Goal: Task Accomplishment & Management: Manage account settings

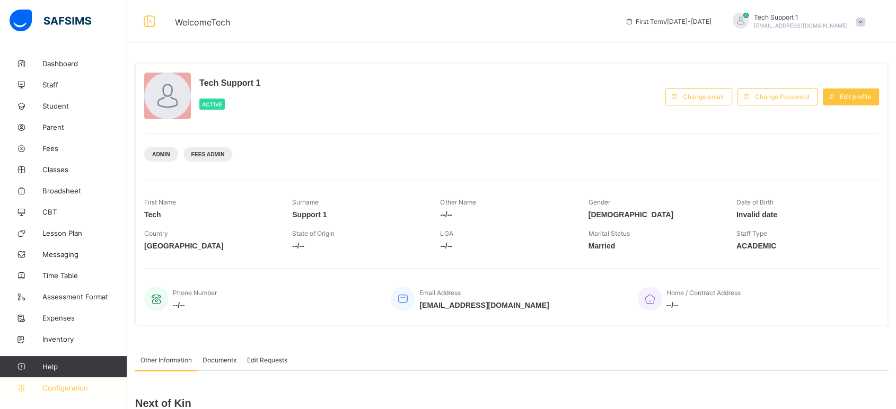
click at [62, 389] on span "Configuration" at bounding box center [84, 388] width 84 height 8
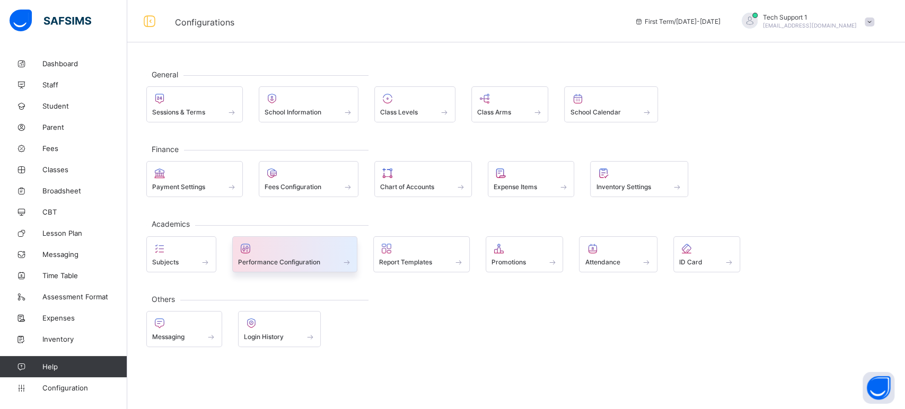
click at [298, 258] on div "Performance Configuration" at bounding box center [295, 262] width 114 height 9
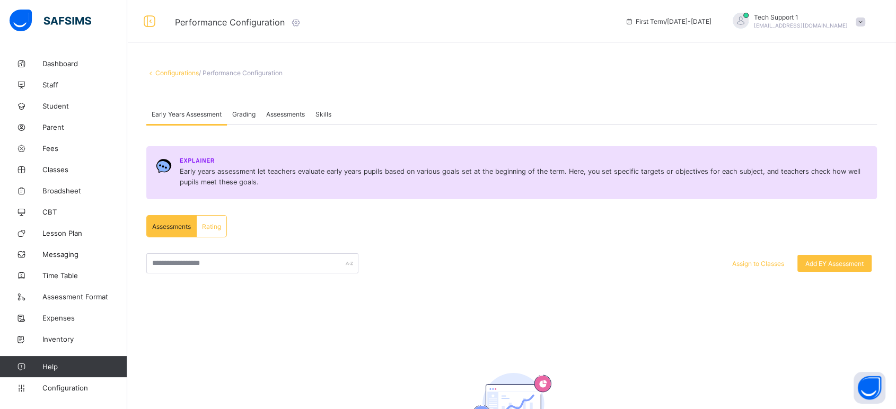
click at [293, 115] on span "Assessments" at bounding box center [285, 114] width 39 height 8
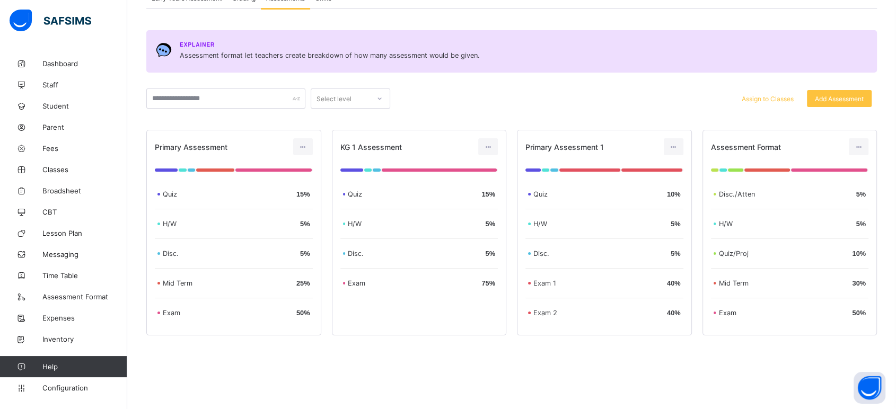
scroll to position [122, 0]
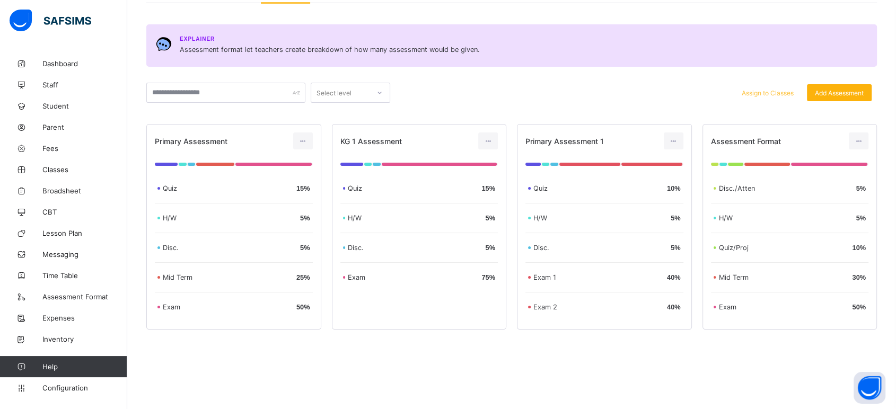
click at [855, 93] on span "Add Assessment" at bounding box center [839, 93] width 49 height 8
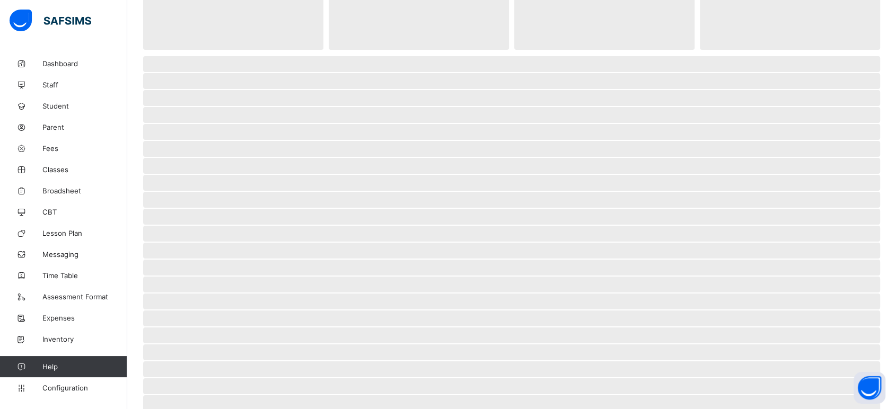
scroll to position [63, 0]
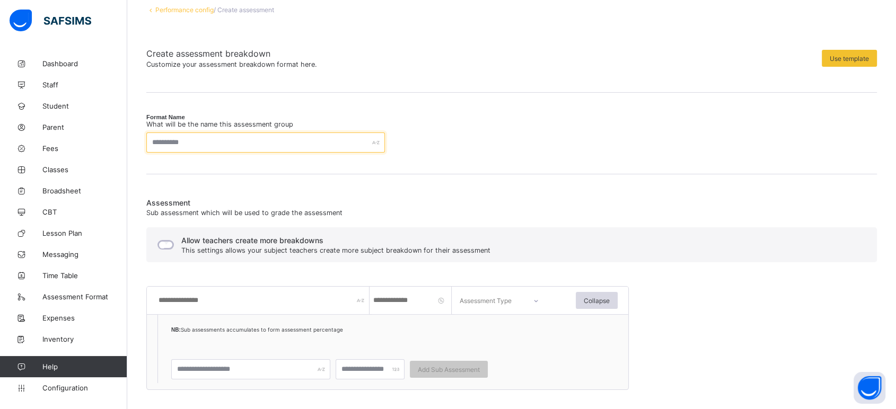
click at [197, 141] on input "text" at bounding box center [265, 143] width 239 height 20
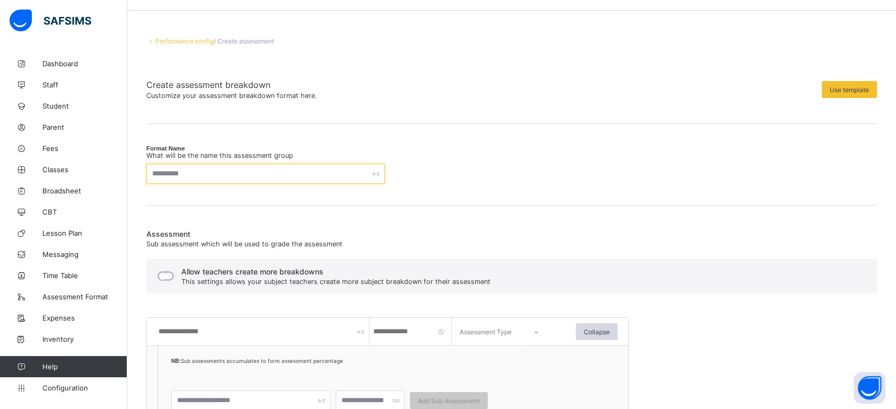
scroll to position [4, 0]
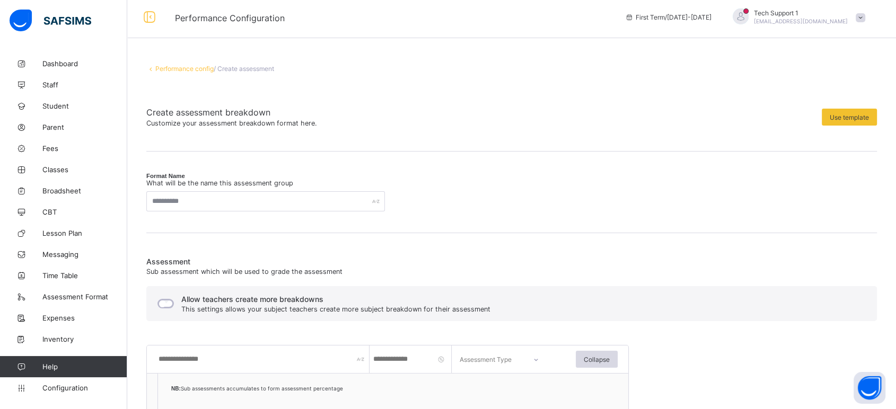
click at [175, 71] on link "Performance config" at bounding box center [184, 69] width 58 height 8
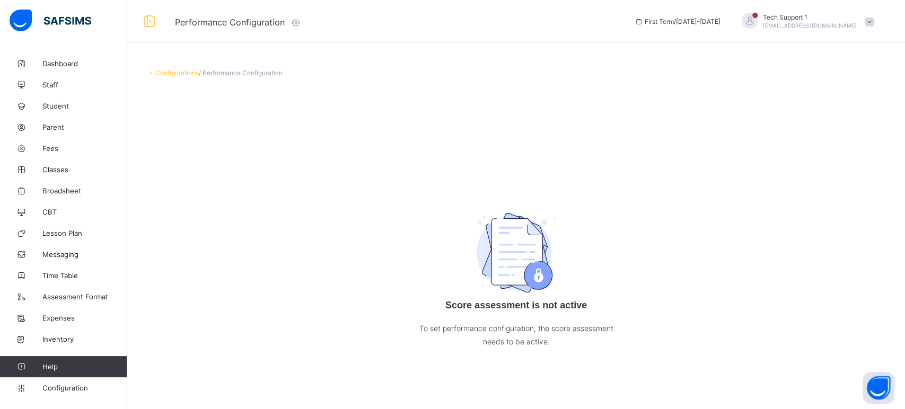
click at [185, 68] on div "Configurations / Performance Configuration Score assessment is not active To se…" at bounding box center [516, 224] width 778 height 343
click at [179, 72] on link "Configurations" at bounding box center [176, 73] width 43 height 8
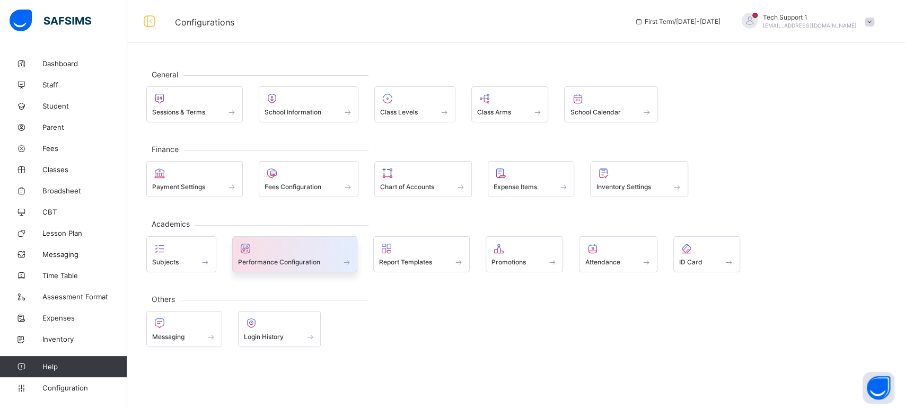
click at [302, 258] on span "Performance Configuration" at bounding box center [279, 262] width 82 height 8
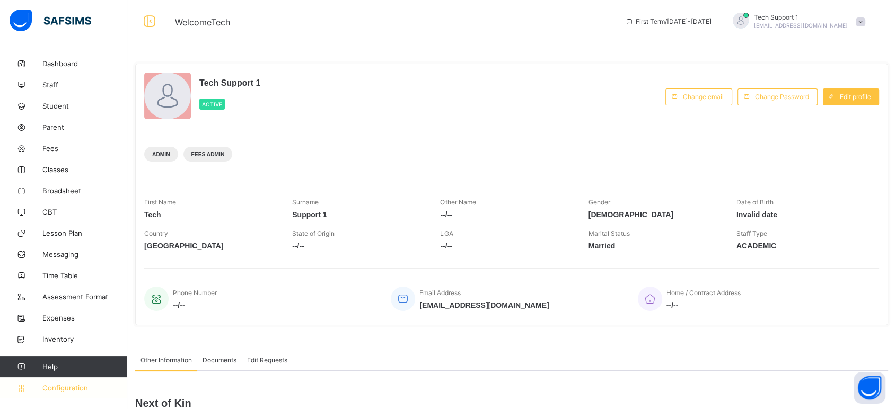
click at [70, 389] on span "Configuration" at bounding box center [84, 388] width 84 height 8
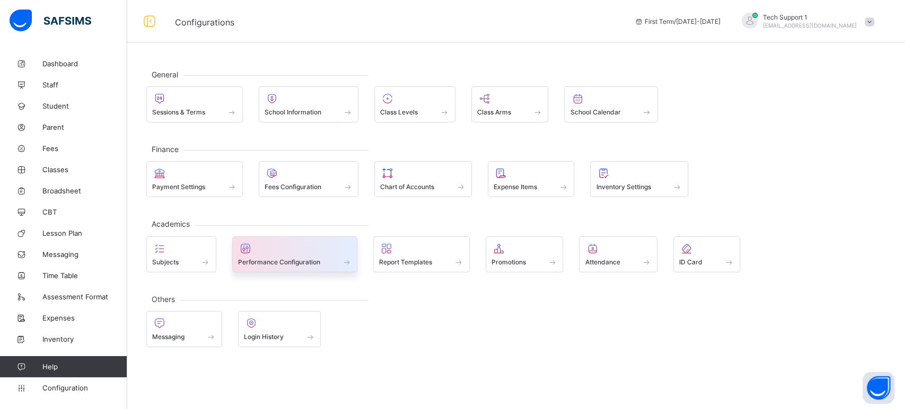
click at [296, 259] on span "Performance Configuration" at bounding box center [279, 262] width 82 height 8
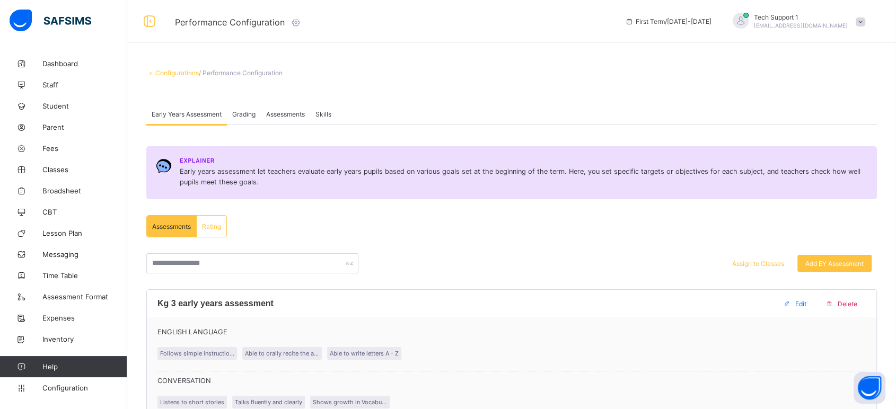
click at [287, 114] on span "Assessments" at bounding box center [285, 114] width 39 height 8
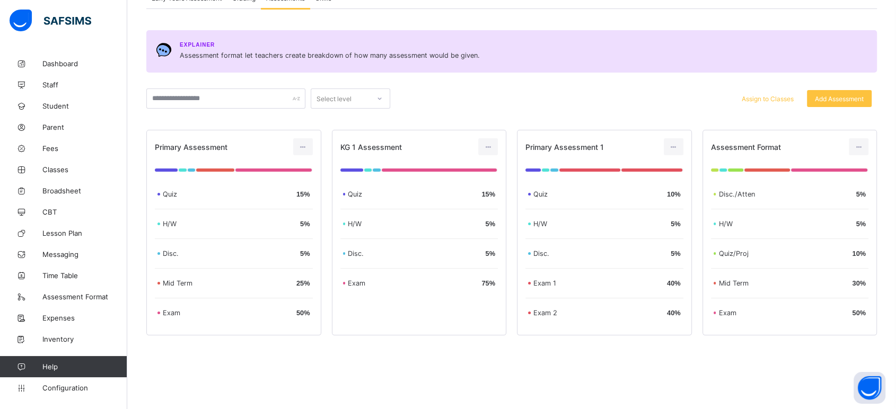
scroll to position [122, 0]
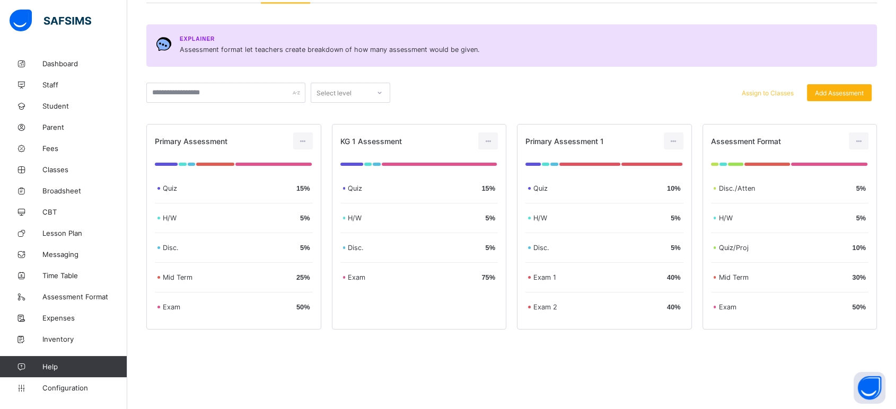
click at [853, 93] on span "Add Assessment" at bounding box center [839, 93] width 49 height 8
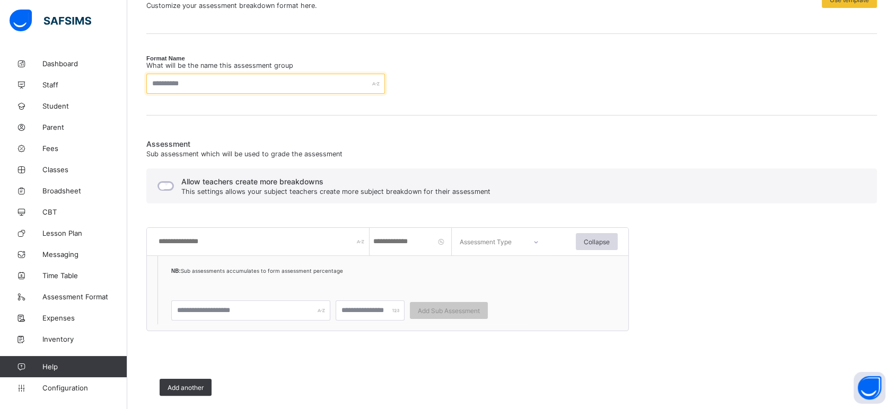
click at [227, 80] on input "text" at bounding box center [265, 84] width 239 height 20
click at [178, 241] on input "text" at bounding box center [263, 242] width 212 height 28
click at [197, 84] on input "text" at bounding box center [265, 84] width 239 height 20
type input "**********"
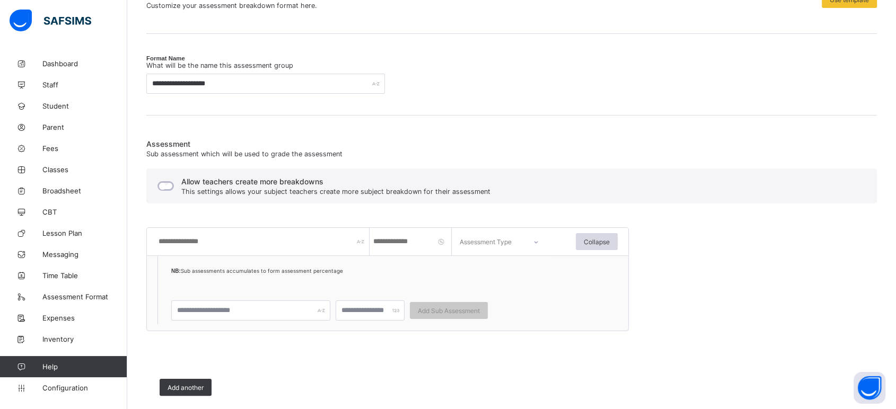
click at [221, 241] on input "text" at bounding box center [263, 242] width 212 height 28
type input "****"
type input "**"
click at [535, 244] on div at bounding box center [535, 242] width 25 height 24
click at [477, 268] on div "CA" at bounding box center [502, 271] width 94 height 23
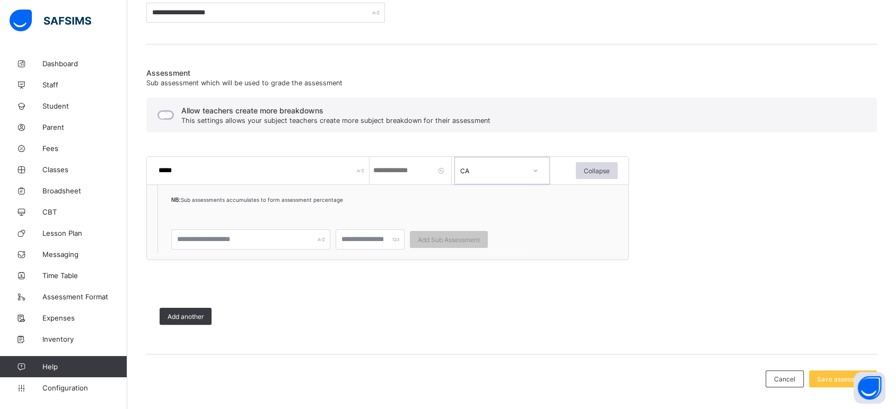
scroll to position [202, 0]
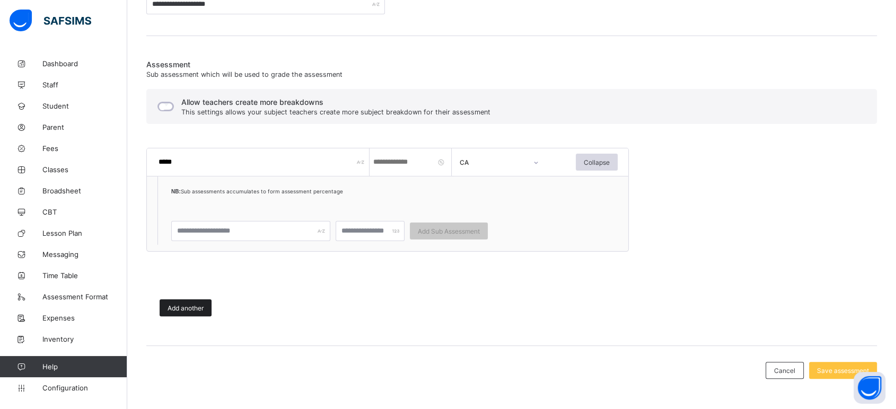
click at [165, 311] on div "Add another" at bounding box center [186, 308] width 52 height 17
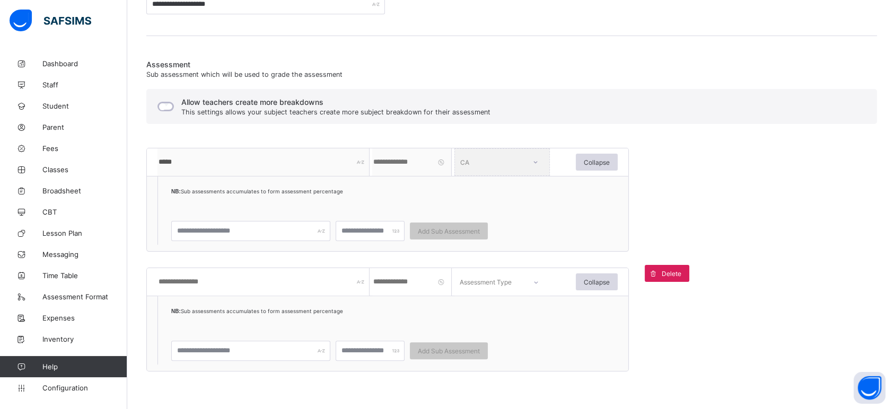
click at [216, 281] on input "text" at bounding box center [263, 282] width 212 height 28
type input "****"
type input "*"
click at [510, 283] on div "Assessment Type" at bounding box center [486, 282] width 52 height 28
click at [487, 312] on div "CA" at bounding box center [502, 312] width 94 height 23
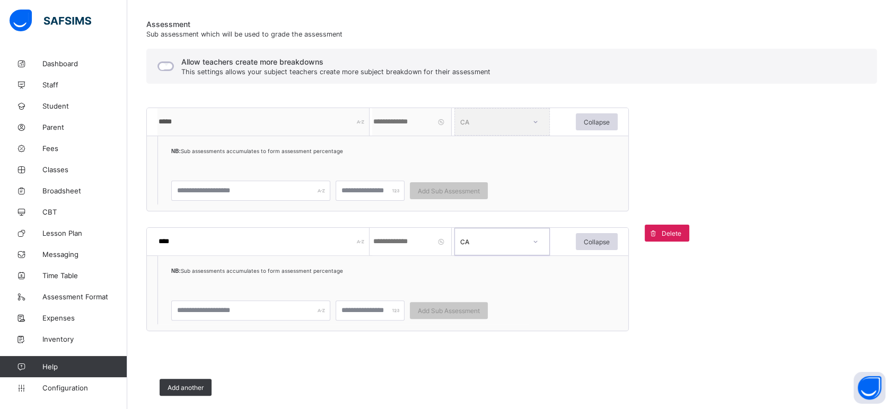
scroll to position [260, 0]
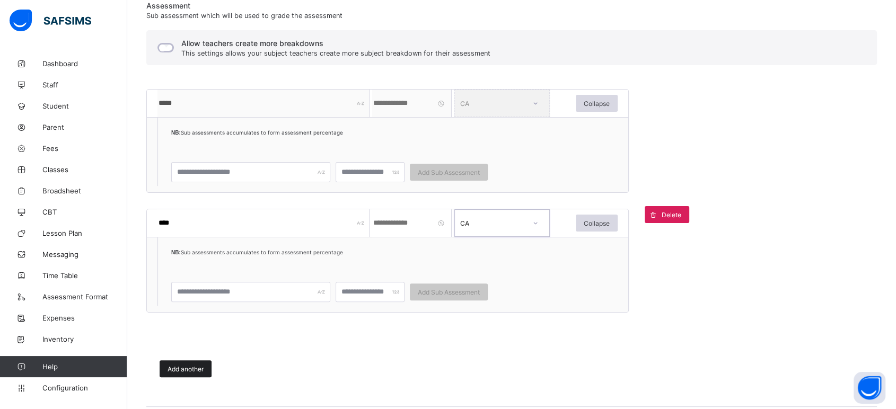
click at [190, 367] on span "Add another" at bounding box center [186, 369] width 36 height 8
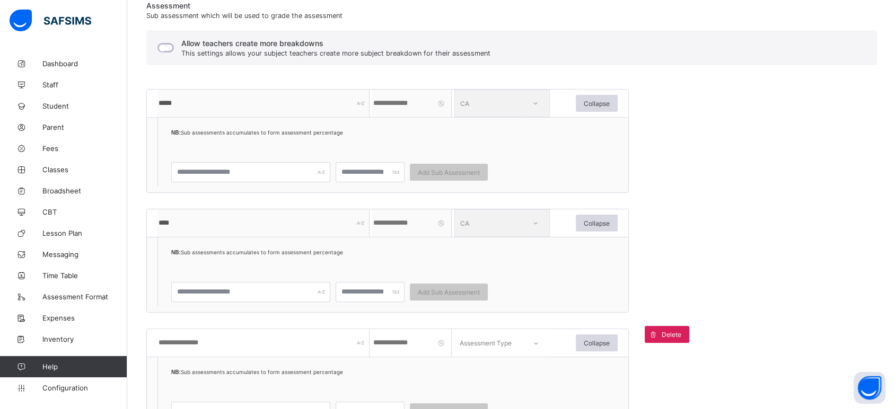
click at [203, 343] on input "text" at bounding box center [263, 343] width 212 height 28
type input "*"
type input "********"
click at [399, 346] on input "number" at bounding box center [412, 343] width 80 height 28
type input "**"
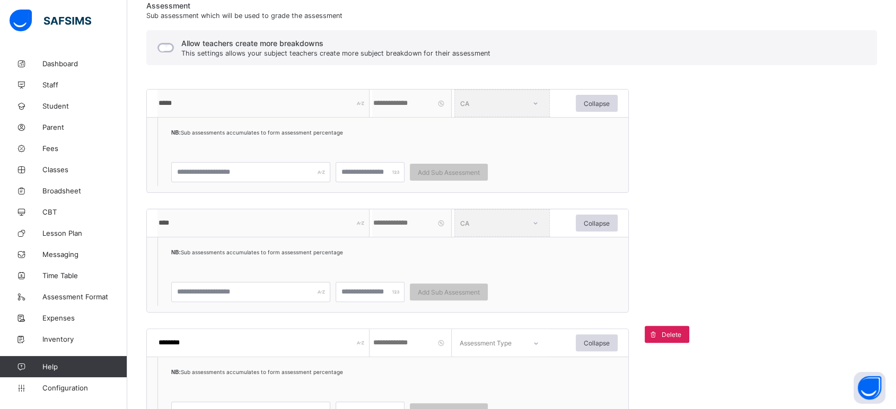
click at [497, 337] on div "Assessment Type" at bounding box center [486, 343] width 52 height 28
click at [485, 372] on div "CA" at bounding box center [502, 373] width 94 height 23
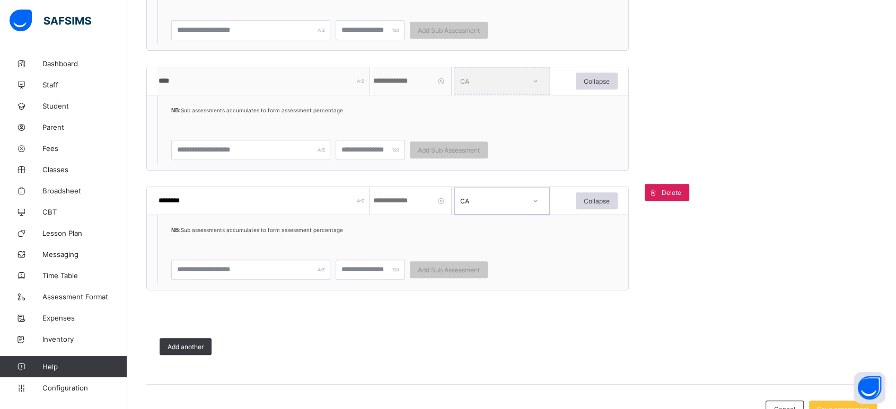
scroll to position [441, 0]
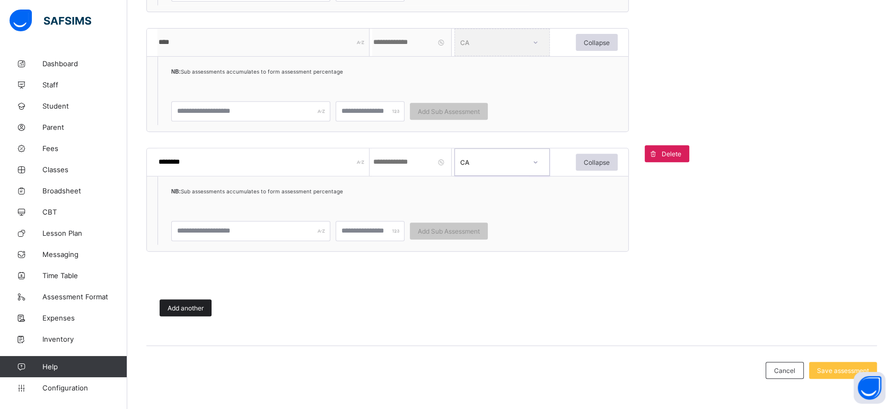
click at [186, 306] on span "Add another" at bounding box center [186, 308] width 36 height 8
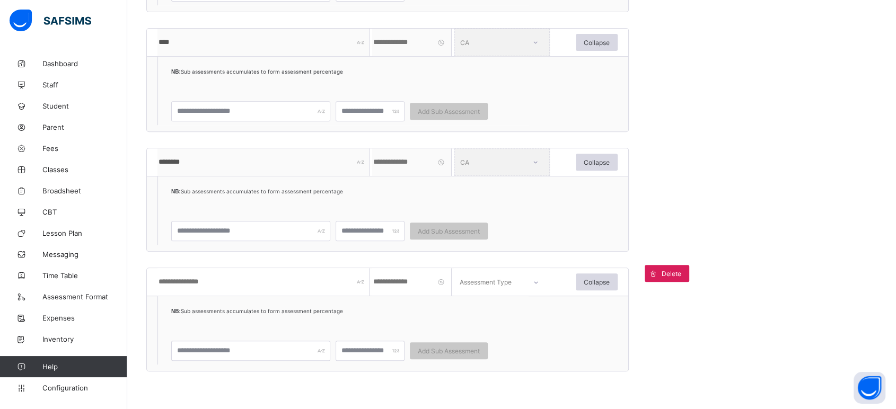
click at [204, 281] on input "text" at bounding box center [263, 282] width 212 height 28
type input "****"
type input "**"
click at [498, 285] on div "Assessment Type" at bounding box center [486, 282] width 52 height 28
click at [470, 338] on div "EXAM" at bounding box center [502, 335] width 94 height 23
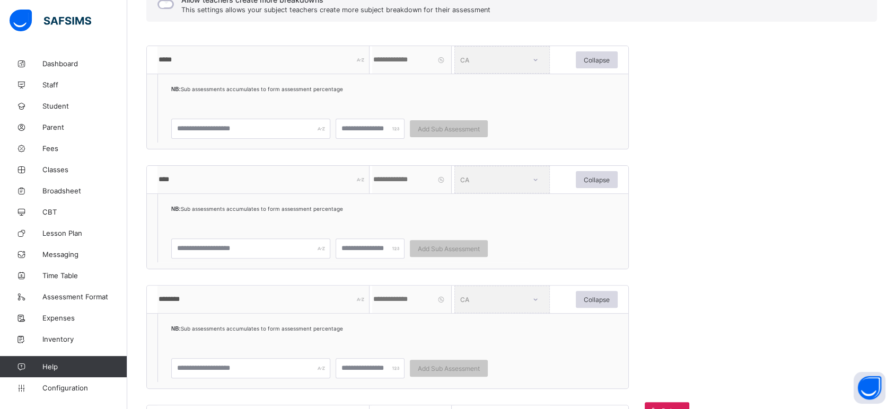
scroll to position [517, 0]
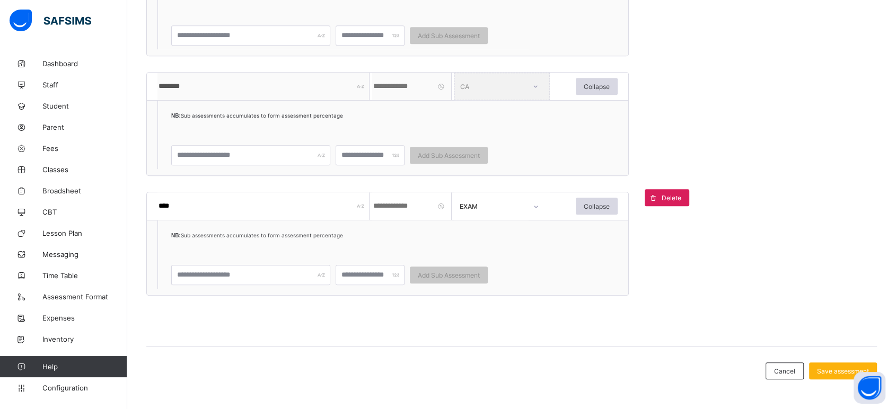
click at [827, 370] on span "Save assessment" at bounding box center [843, 371] width 52 height 8
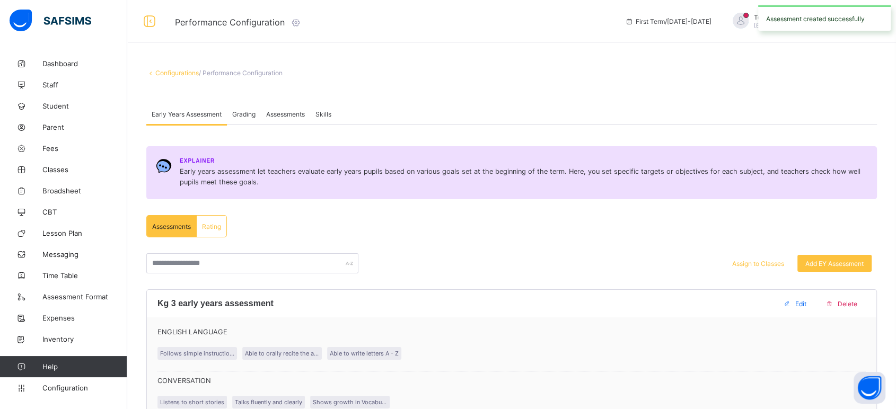
click at [293, 112] on span "Assessments" at bounding box center [285, 114] width 39 height 8
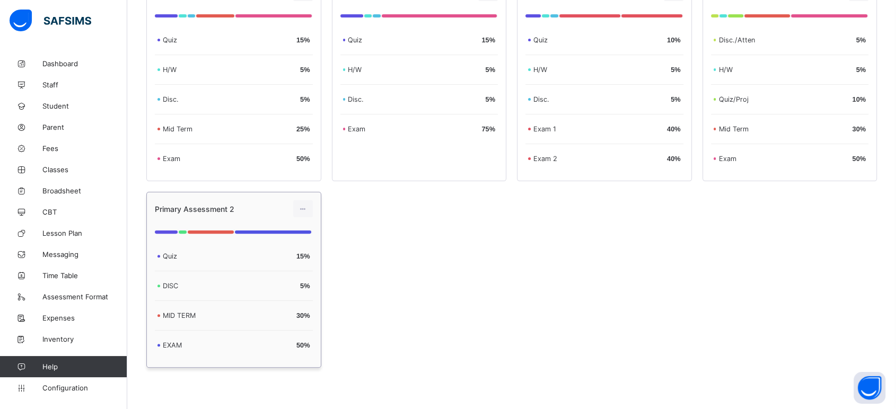
scroll to position [250, 0]
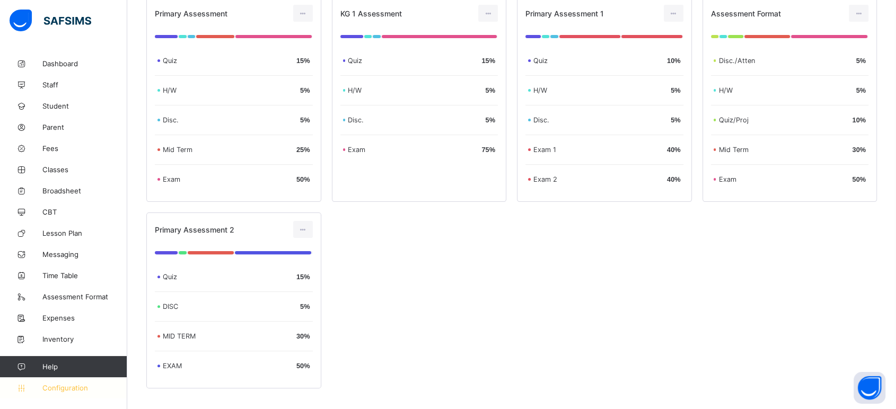
click at [67, 389] on span "Configuration" at bounding box center [84, 388] width 84 height 8
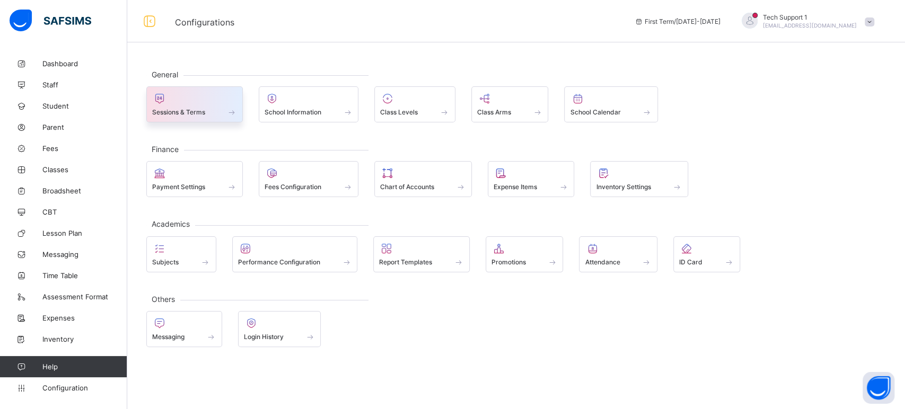
click at [180, 110] on span "Sessions & Terms" at bounding box center [178, 112] width 53 height 8
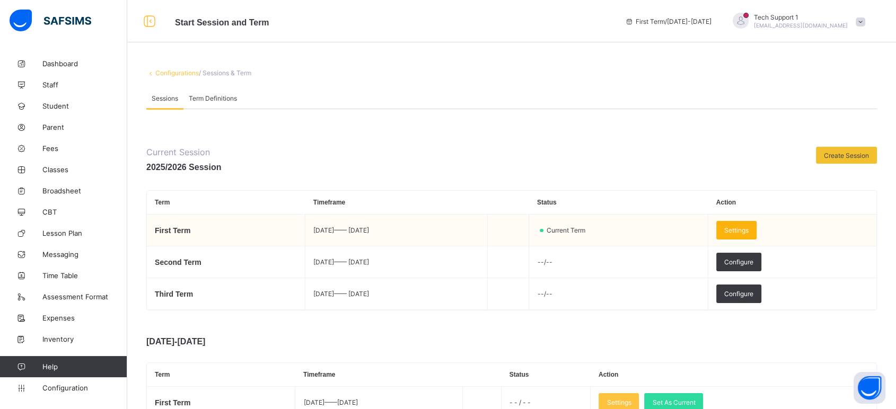
click at [750, 228] on div "Settings" at bounding box center [736, 230] width 40 height 19
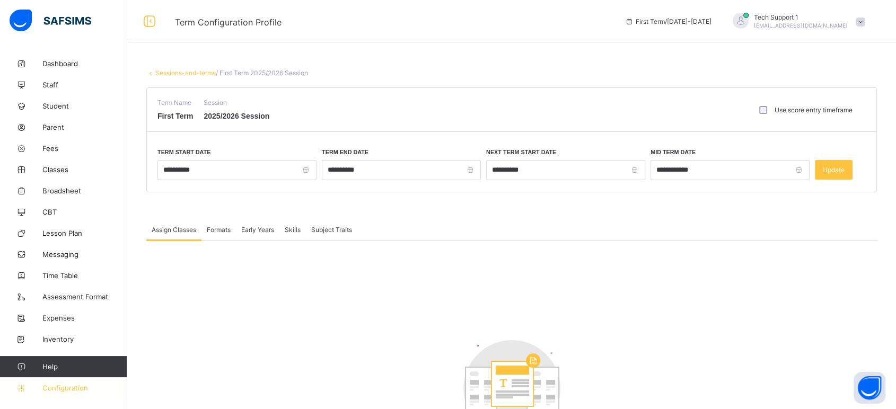
click at [68, 387] on span "Configuration" at bounding box center [84, 388] width 84 height 8
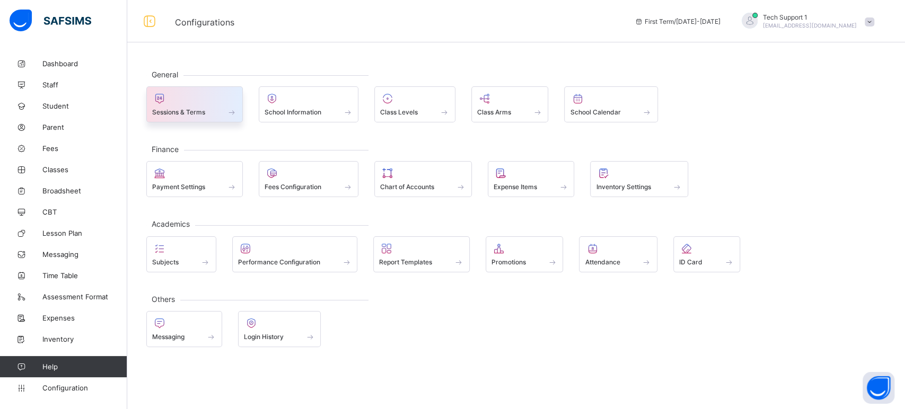
click at [179, 105] on span at bounding box center [194, 106] width 85 height 3
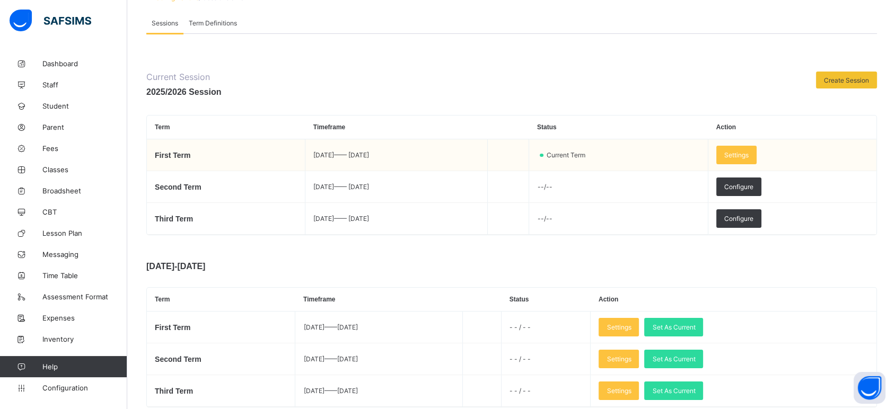
scroll to position [56, 0]
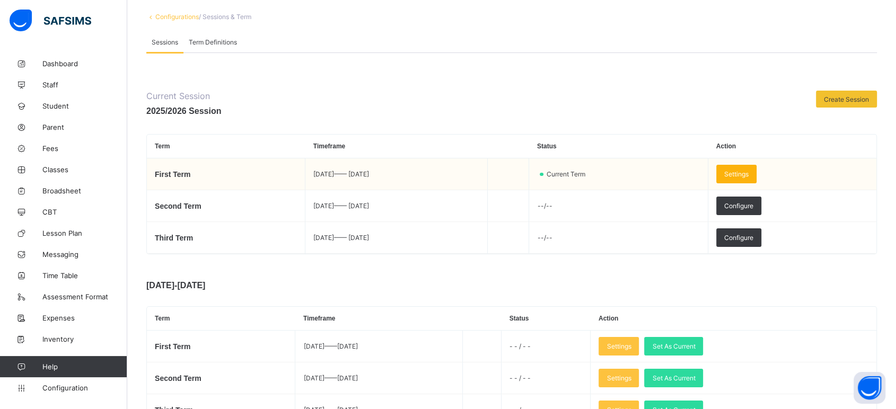
click at [749, 173] on span "Settings" at bounding box center [736, 174] width 24 height 8
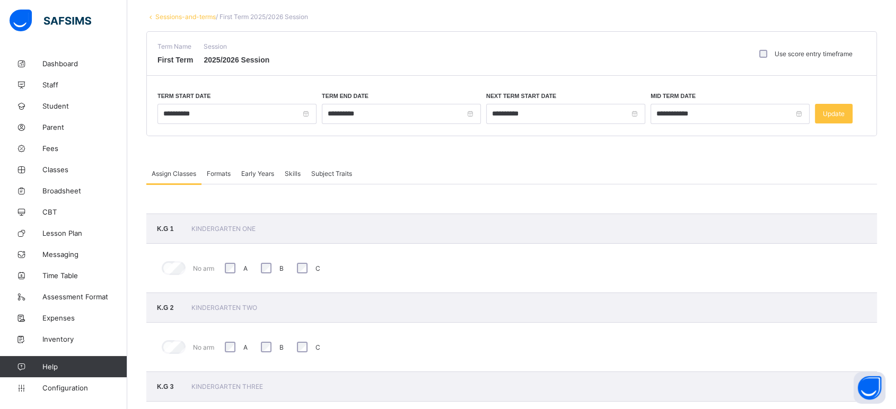
click at [214, 170] on span "Formats" at bounding box center [219, 174] width 24 height 8
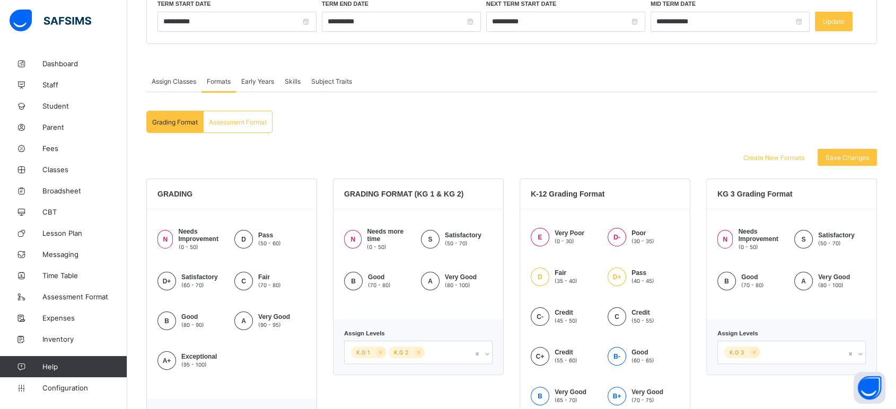
scroll to position [51, 0]
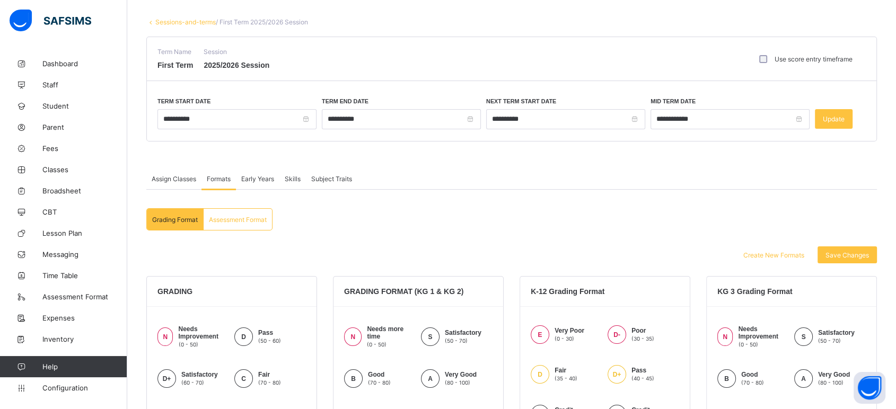
click at [244, 222] on div "Assessment Format" at bounding box center [238, 219] width 68 height 21
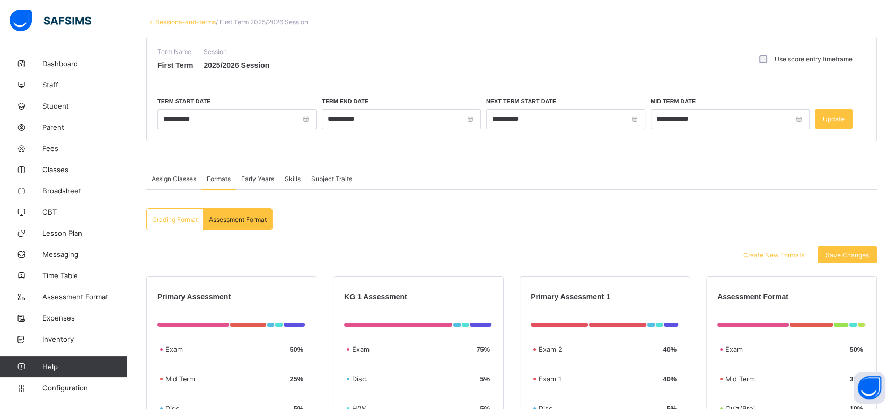
scroll to position [287, 0]
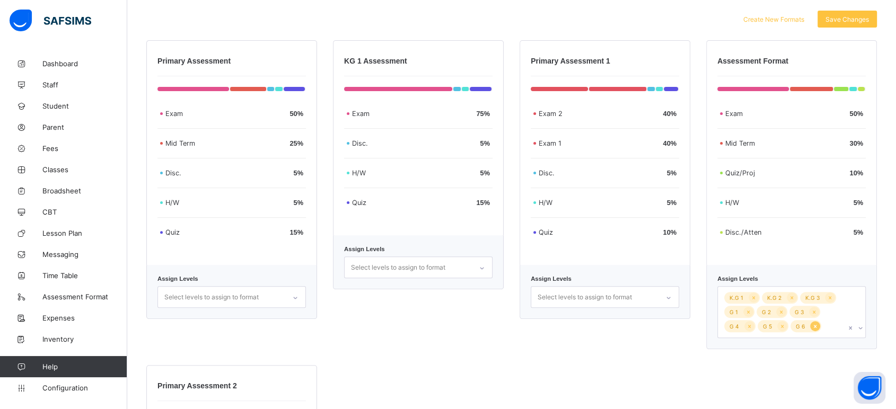
click at [817, 327] on div at bounding box center [815, 326] width 10 height 10
click at [785, 328] on icon at bounding box center [782, 326] width 6 height 7
click at [752, 326] on icon at bounding box center [750, 326] width 6 height 7
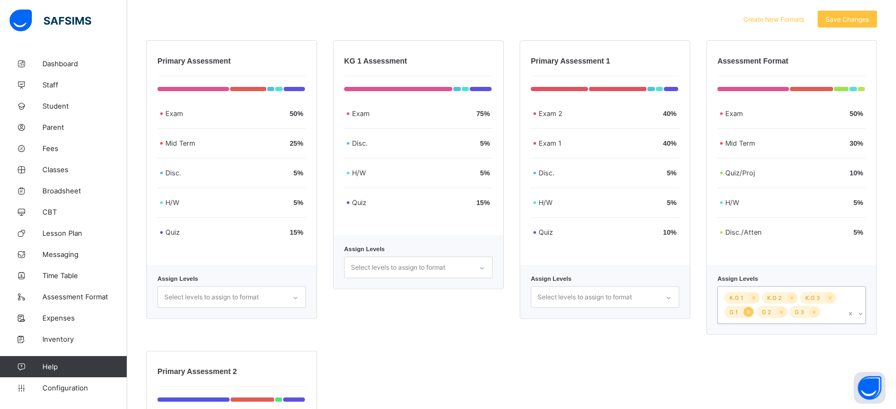
click at [751, 309] on div at bounding box center [748, 312] width 10 height 10
click at [785, 312] on icon at bounding box center [782, 312] width 6 height 7
click at [752, 312] on icon at bounding box center [749, 312] width 6 height 7
click at [831, 296] on icon at bounding box center [830, 297] width 3 height 3
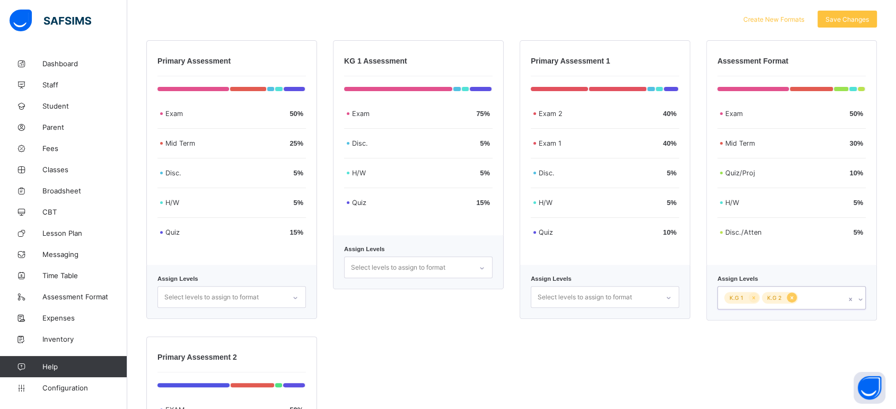
click at [795, 294] on icon at bounding box center [792, 297] width 6 height 7
click at [754, 295] on div "K.G 1" at bounding box center [742, 298] width 36 height 12
click at [453, 265] on div "Select levels to assign to format" at bounding box center [418, 268] width 148 height 22
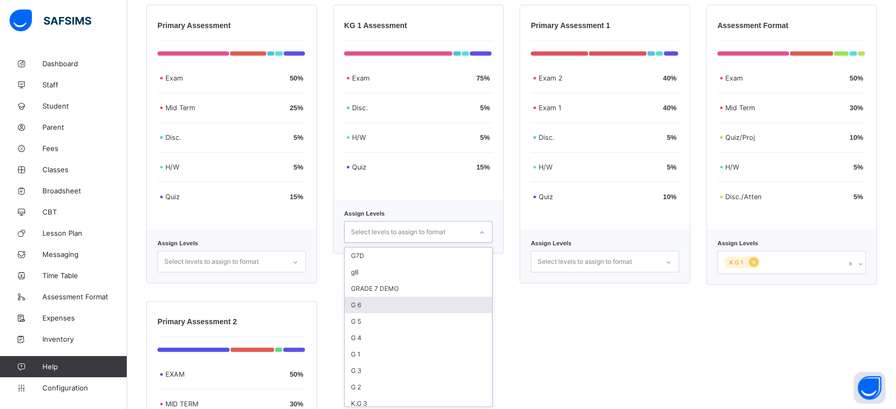
click at [755, 263] on div at bounding box center [754, 262] width 10 height 10
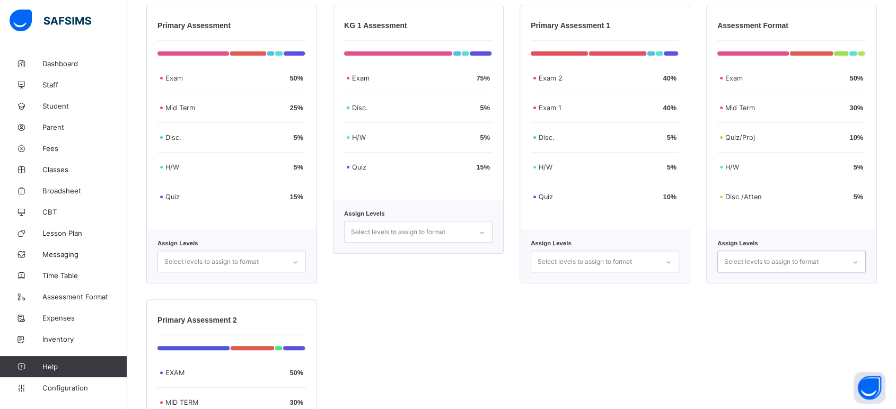
click at [420, 230] on div "Select levels to assign to format" at bounding box center [398, 232] width 94 height 20
click at [382, 396] on div "K.G 1" at bounding box center [418, 404] width 147 height 16
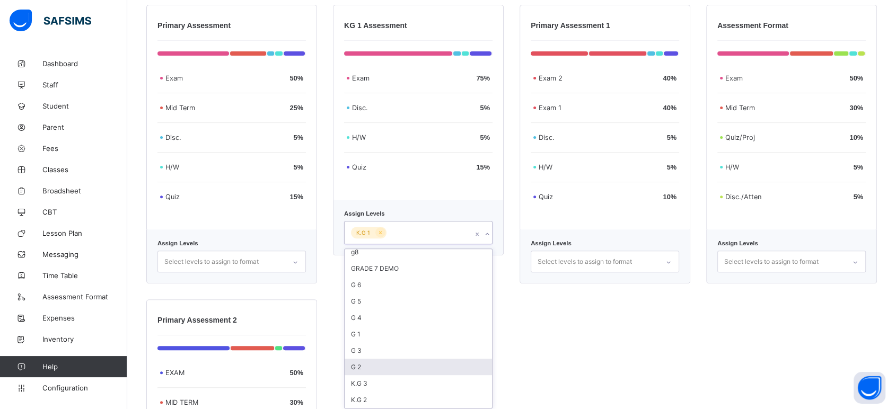
scroll to position [17, 0]
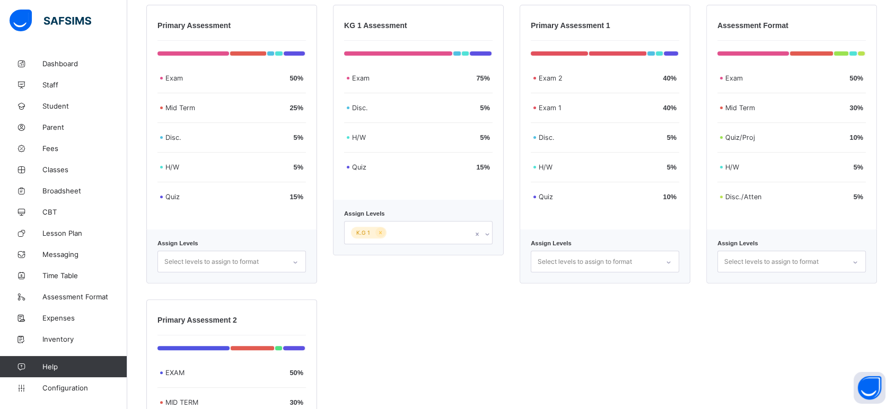
click at [589, 321] on div "Primary Assessment Exam 50 % Mid Term 25 % Disc. 5 % H/W 5 % Quiz 15 % Assign L…" at bounding box center [511, 277] width 731 height 544
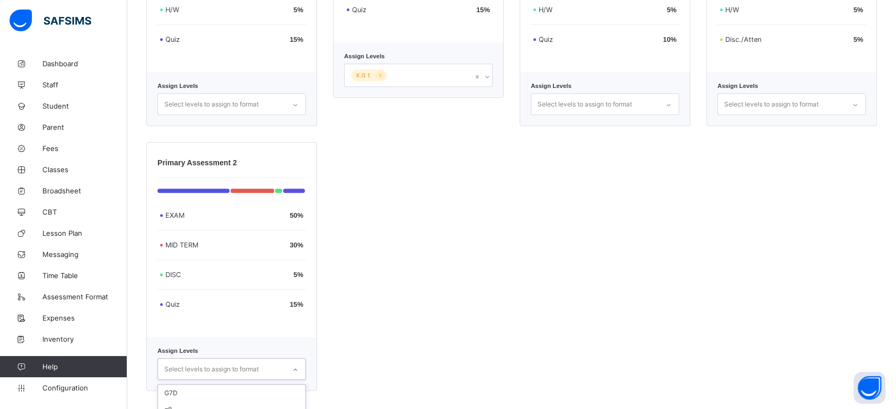
scroll to position [612, 0]
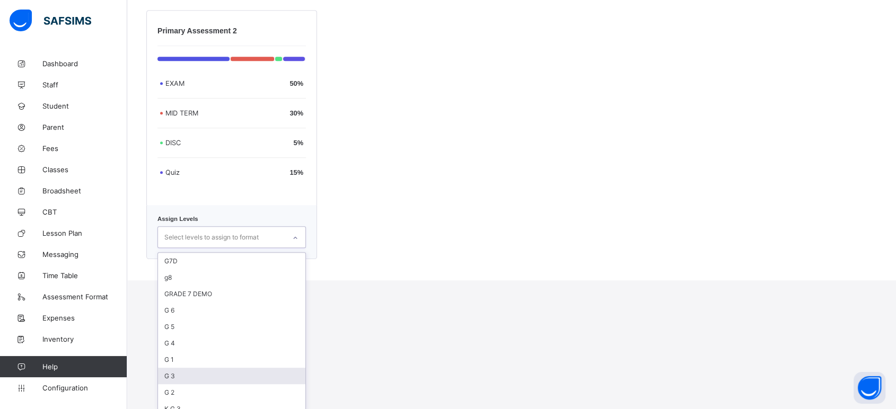
click at [228, 248] on div "option G 3 focused, 8 of 11. 11 results available. Use Up and Down to choose op…" at bounding box center [231, 237] width 148 height 22
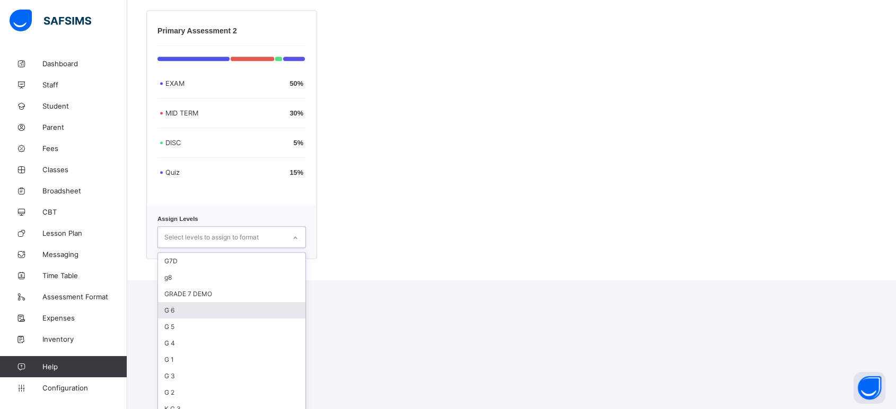
click at [204, 307] on div "G 6" at bounding box center [231, 310] width 147 height 16
click at [196, 310] on div "G 5" at bounding box center [231, 312] width 147 height 16
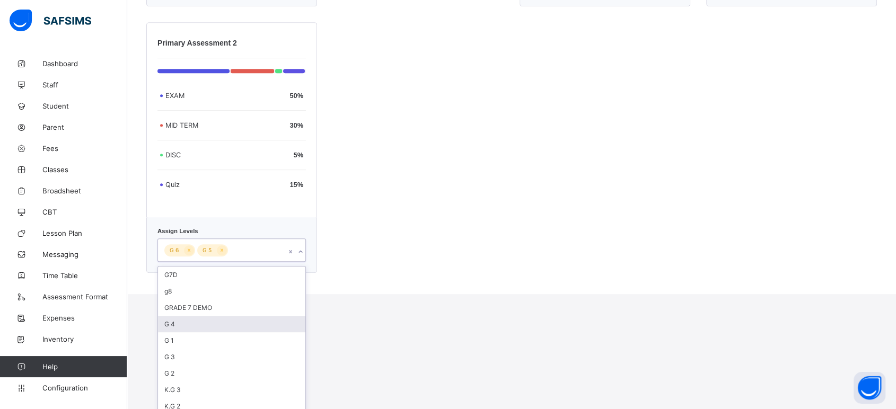
click at [189, 318] on div "G 4" at bounding box center [231, 324] width 147 height 16
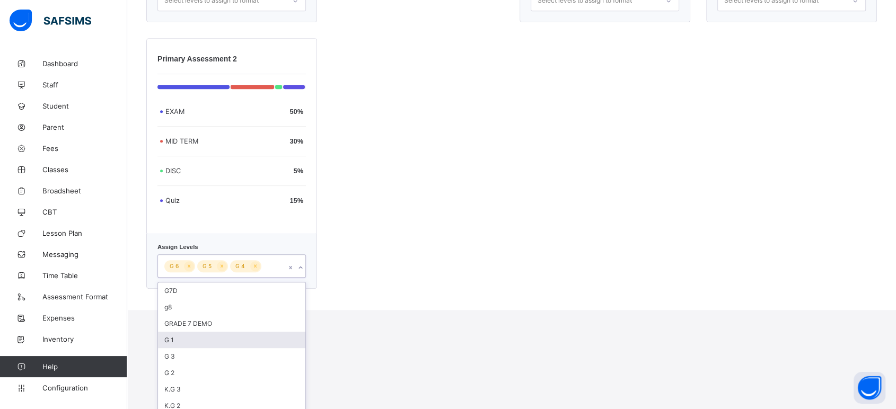
click at [180, 336] on div "G 1" at bounding box center [231, 340] width 147 height 16
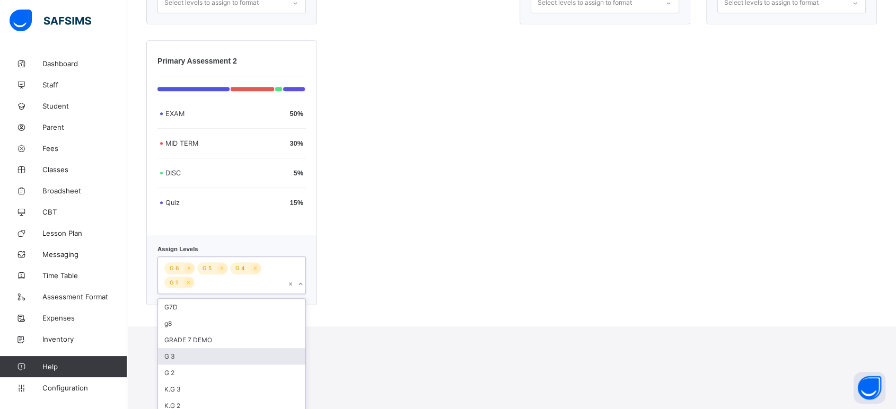
click at [187, 352] on div "G 3" at bounding box center [231, 356] width 147 height 16
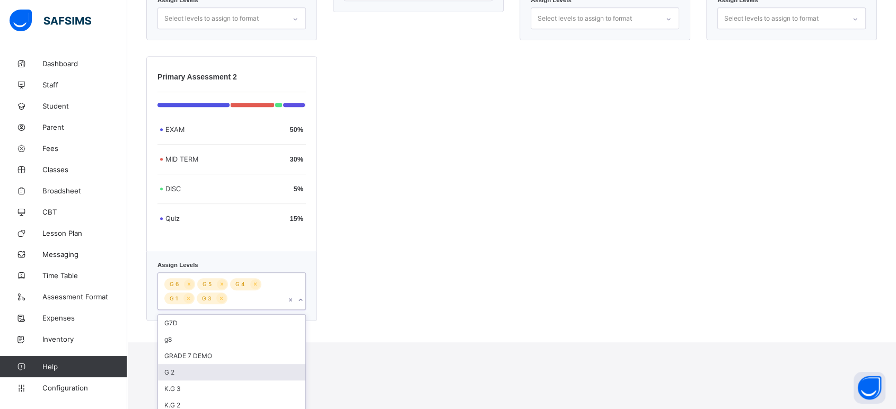
click at [181, 369] on div "G 2" at bounding box center [231, 372] width 147 height 16
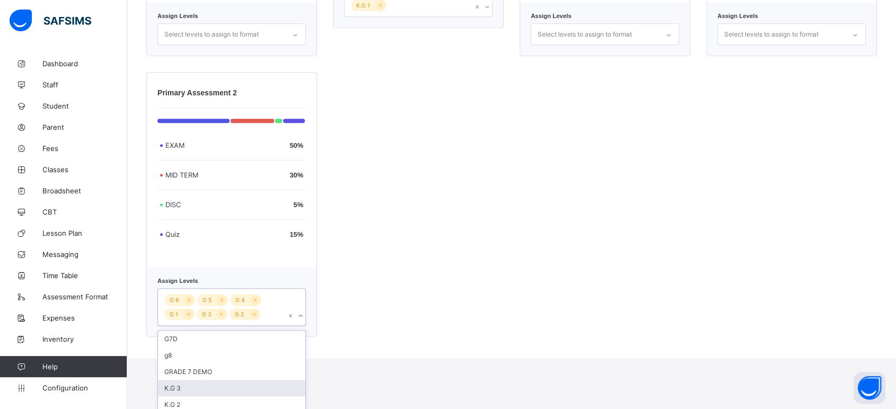
click at [192, 384] on div "K.G 3" at bounding box center [231, 388] width 147 height 16
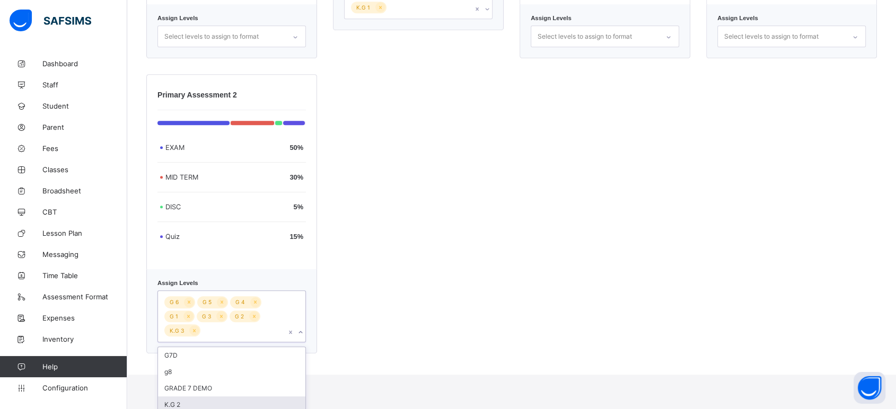
click at [192, 402] on div "K.G 2" at bounding box center [231, 405] width 147 height 16
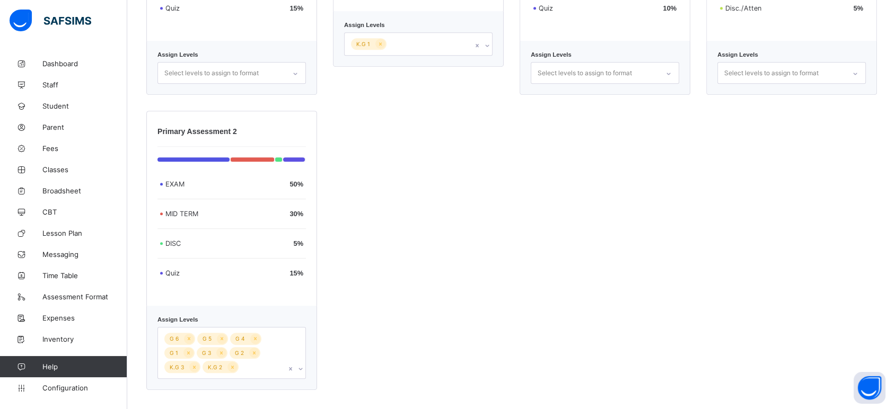
click at [411, 341] on div "Primary Assessment Exam 50 % Mid Term 25 % Disc. 5 % H/W 5 % Quiz 15 % Assign L…" at bounding box center [511, 103] width 731 height 574
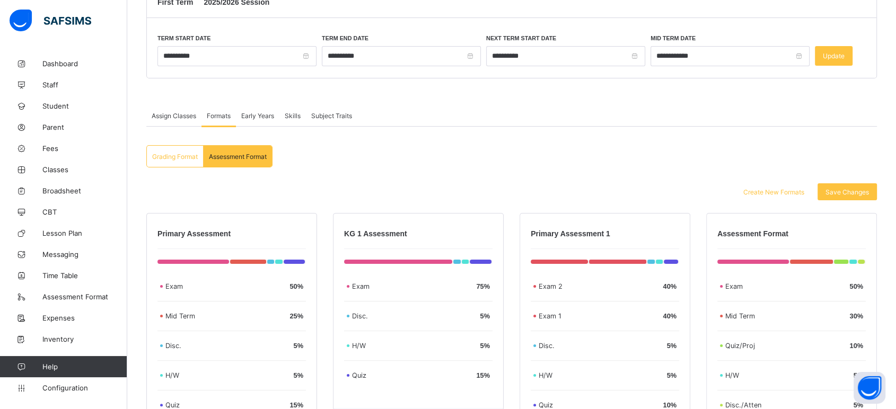
scroll to position [40, 0]
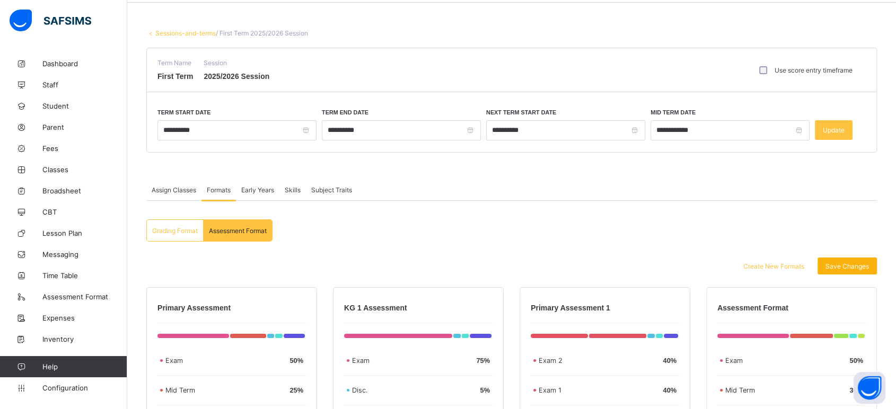
click at [854, 266] on span "Save Changes" at bounding box center [847, 266] width 43 height 8
click at [861, 267] on span "Save Changes" at bounding box center [847, 266] width 43 height 8
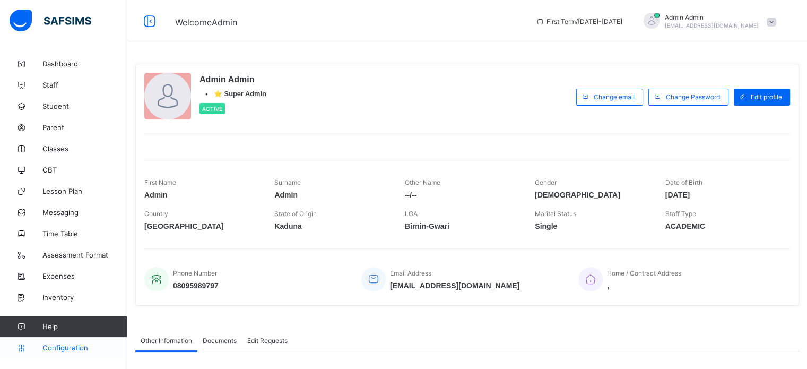
click at [57, 354] on link "Configuration" at bounding box center [63, 347] width 127 height 21
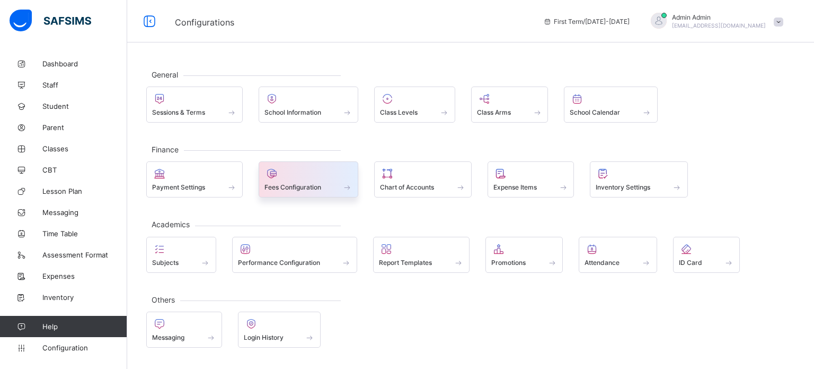
click at [276, 183] on span "Fees Configuration" at bounding box center [293, 187] width 57 height 8
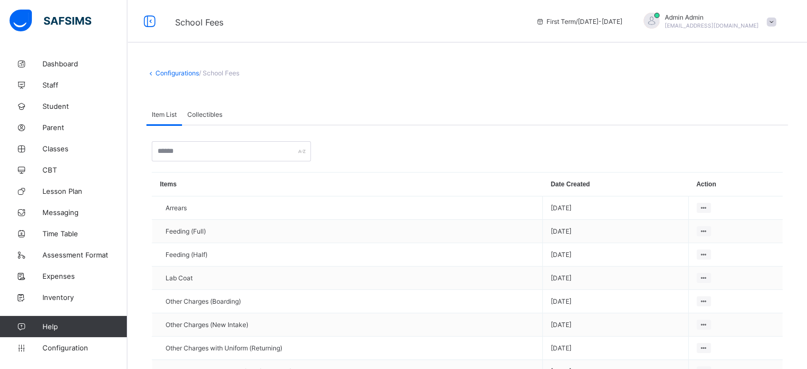
drag, startPoint x: 769, startPoint y: 1, endPoint x: 521, endPoint y: 115, distance: 273.6
click at [521, 115] on div "Item List Collectibles" at bounding box center [466, 114] width 641 height 22
click at [179, 74] on link "Configurations" at bounding box center [176, 73] width 43 height 8
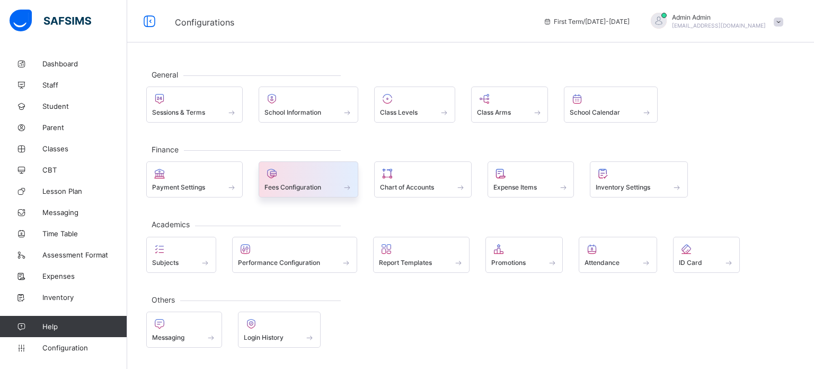
click at [283, 181] on span at bounding box center [309, 181] width 89 height 3
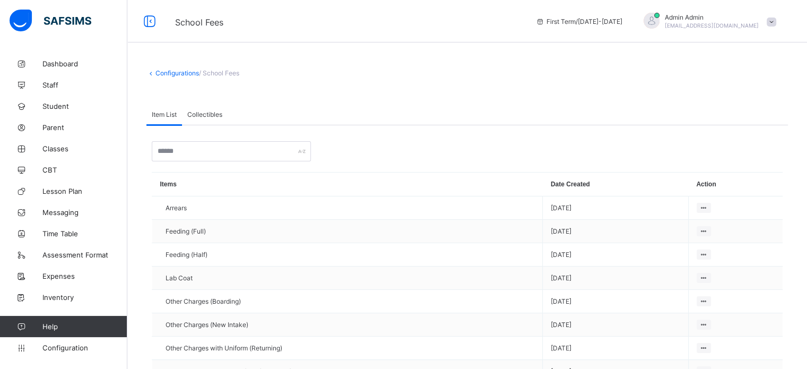
click at [207, 112] on span "Collectibles" at bounding box center [204, 114] width 35 height 8
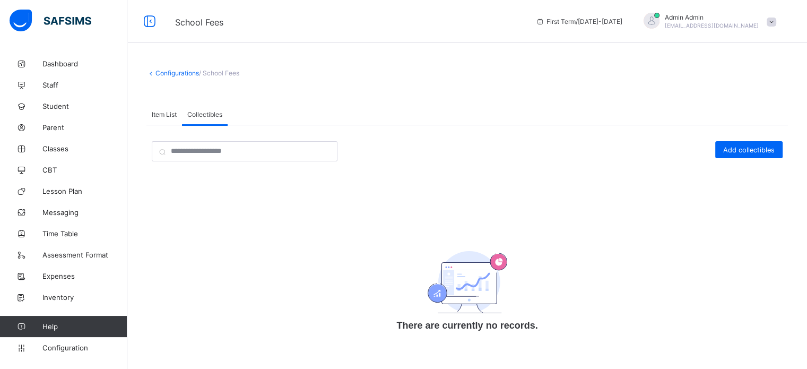
click at [176, 72] on link "Configurations" at bounding box center [176, 73] width 43 height 8
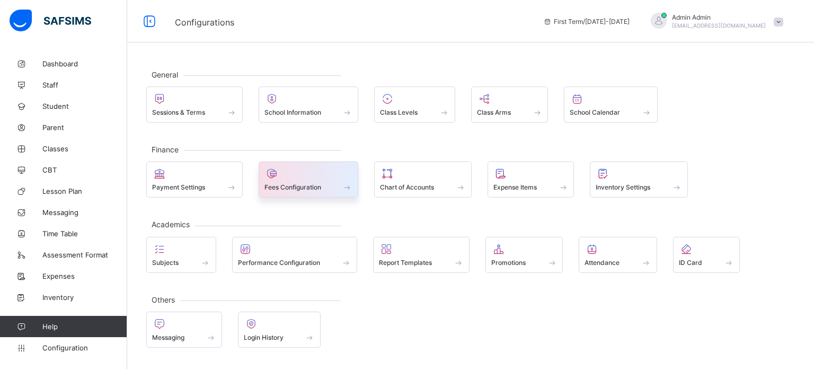
click at [293, 180] on span at bounding box center [309, 181] width 89 height 3
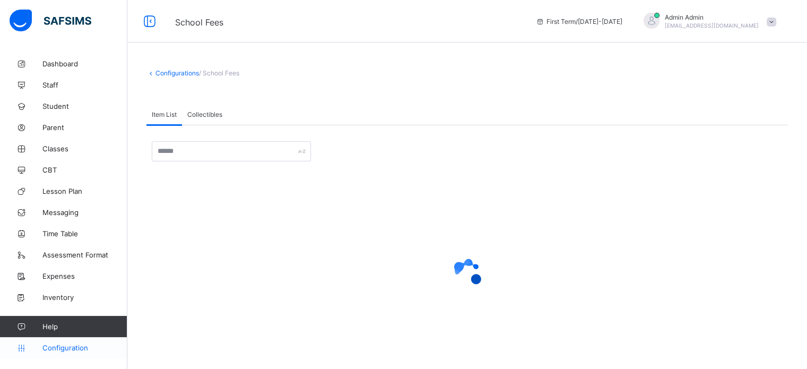
click at [80, 345] on span "Configuration" at bounding box center [84, 347] width 84 height 8
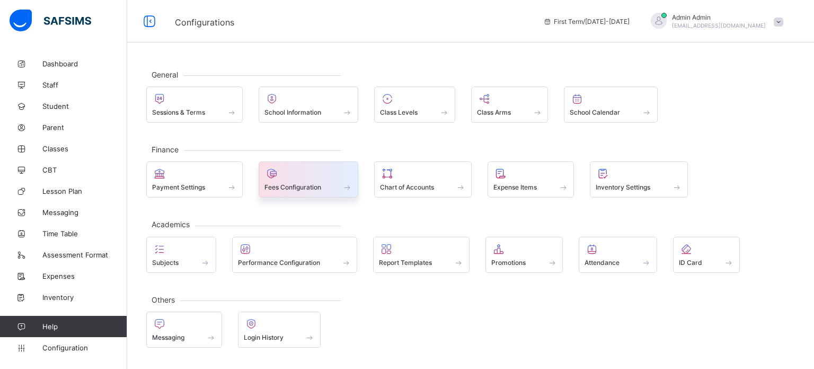
click at [275, 187] on span "Fees Configuration" at bounding box center [293, 187] width 57 height 8
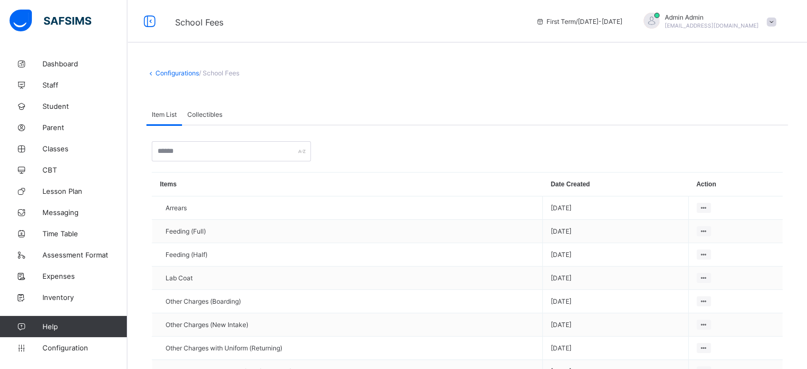
click at [202, 112] on span "Collectibles" at bounding box center [204, 114] width 35 height 8
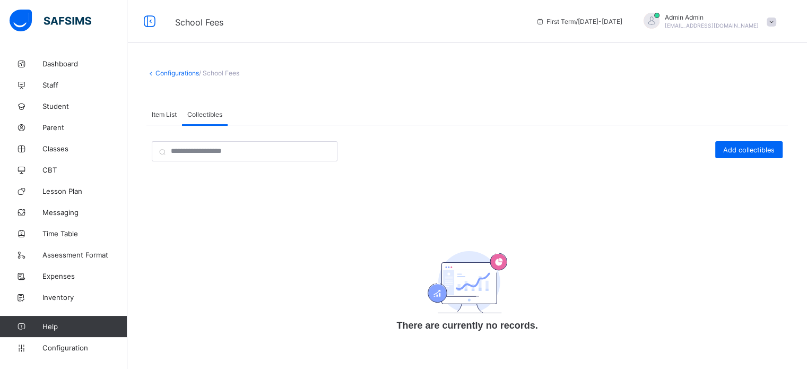
click at [162, 112] on span "Item List" at bounding box center [164, 114] width 25 height 8
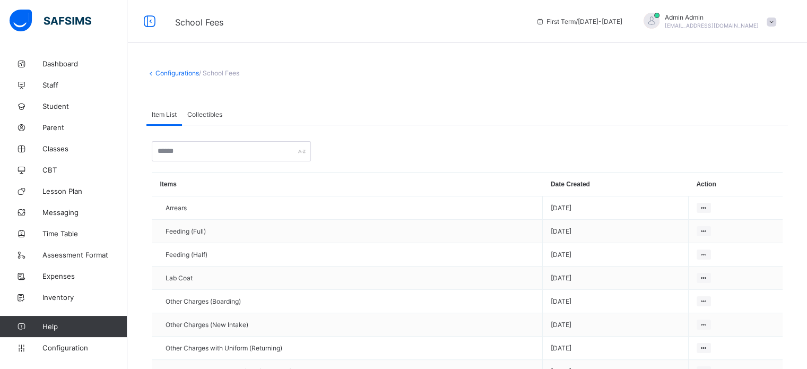
click at [198, 114] on span "Collectibles" at bounding box center [204, 114] width 35 height 8
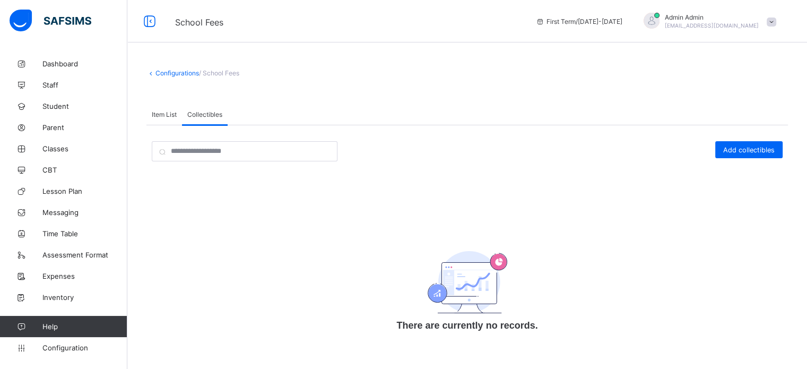
click at [164, 114] on span "Item List" at bounding box center [164, 114] width 25 height 8
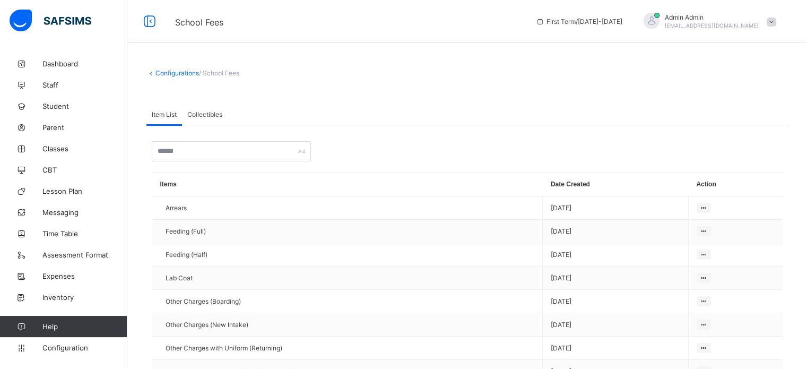
click at [196, 111] on span "Collectibles" at bounding box center [204, 114] width 35 height 8
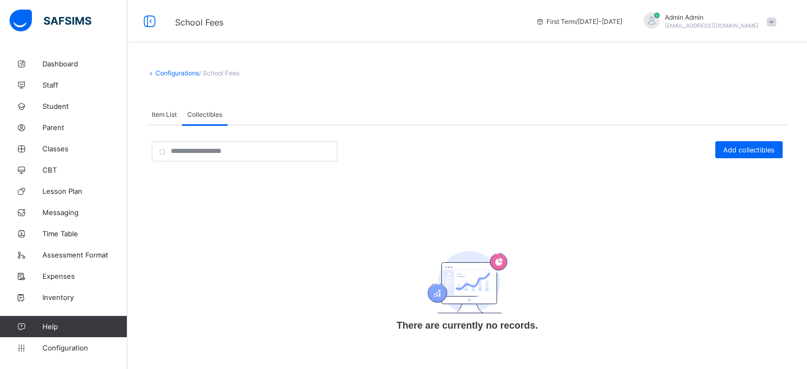
click at [162, 112] on span "Item List" at bounding box center [164, 114] width 25 height 8
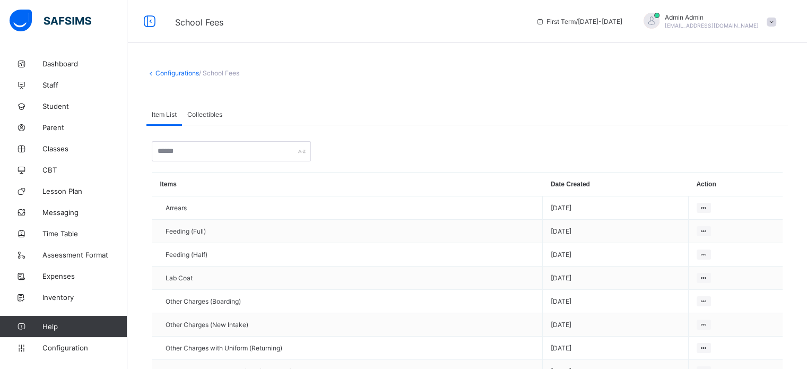
click at [205, 113] on span "Collectibles" at bounding box center [204, 114] width 35 height 8
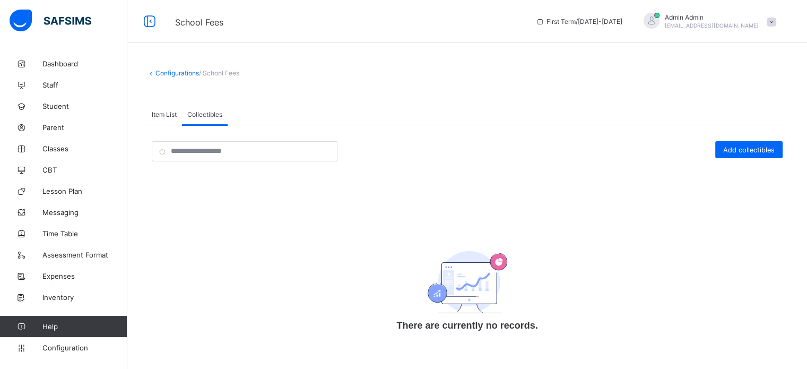
click at [172, 110] on span "Item List" at bounding box center [164, 114] width 25 height 8
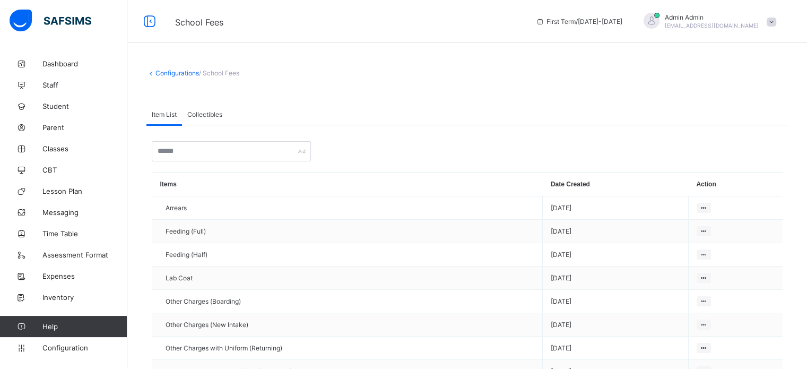
click at [211, 111] on span "Collectibles" at bounding box center [204, 114] width 35 height 8
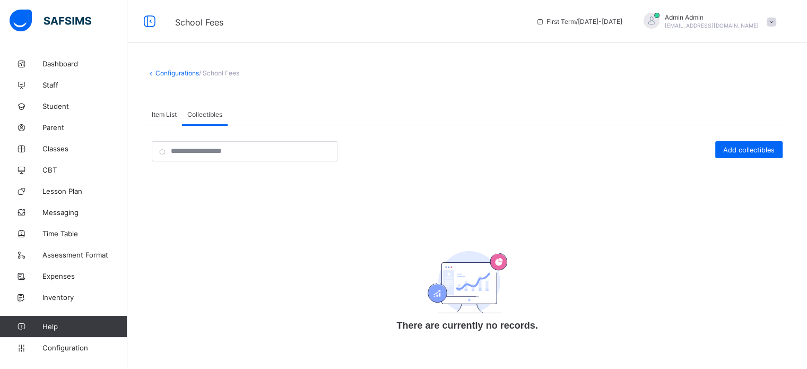
click at [165, 112] on span "Item List" at bounding box center [164, 114] width 25 height 8
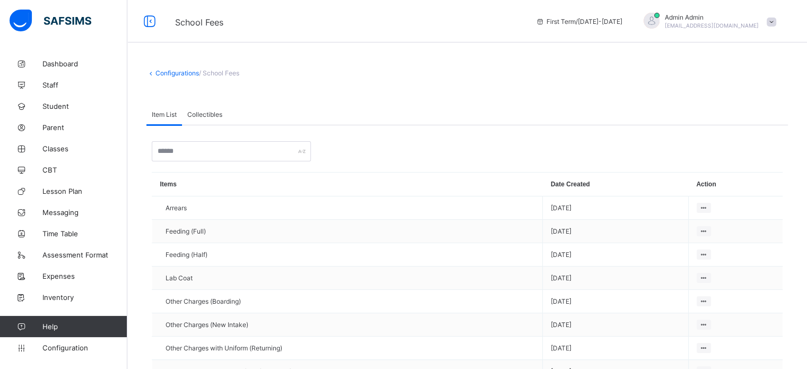
click at [206, 112] on span "Collectibles" at bounding box center [204, 114] width 35 height 8
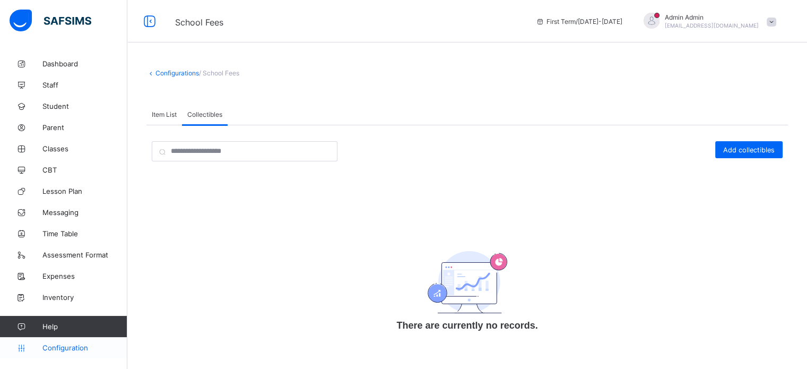
click at [74, 346] on span "Configuration" at bounding box center [84, 347] width 84 height 8
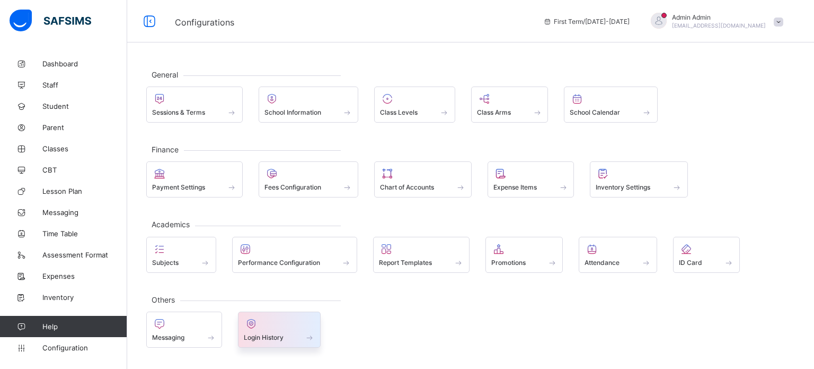
click at [251, 333] on span "Login History" at bounding box center [264, 337] width 40 height 8
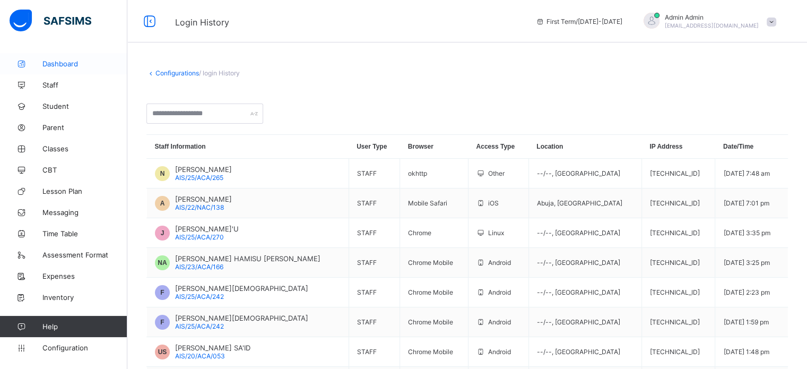
click at [80, 61] on span "Dashboard" at bounding box center [84, 63] width 85 height 8
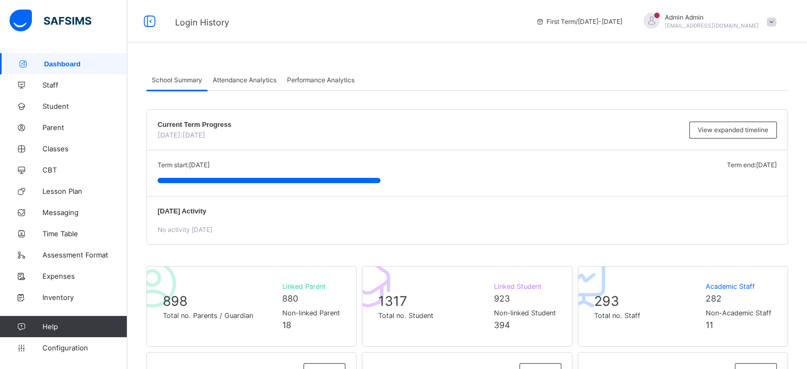
click at [235, 78] on span "Attendance Analytics" at bounding box center [245, 80] width 64 height 8
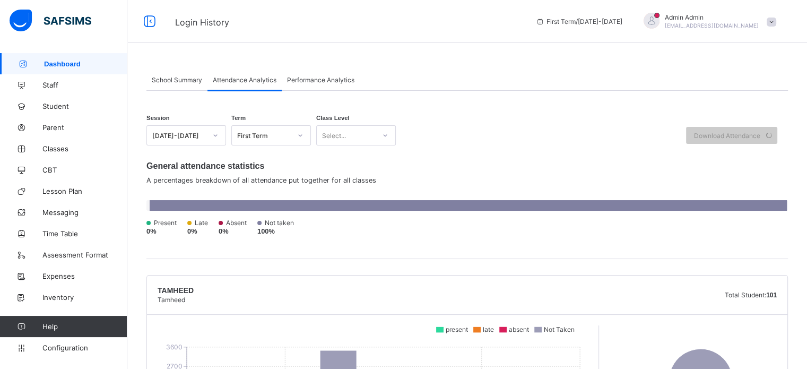
click at [314, 78] on span "Performance Analytics" at bounding box center [320, 80] width 67 height 8
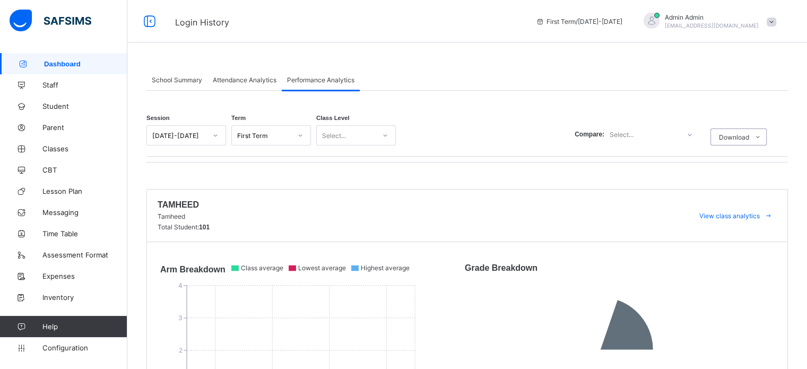
click at [249, 84] on div "Attendance Analytics" at bounding box center [244, 79] width 74 height 21
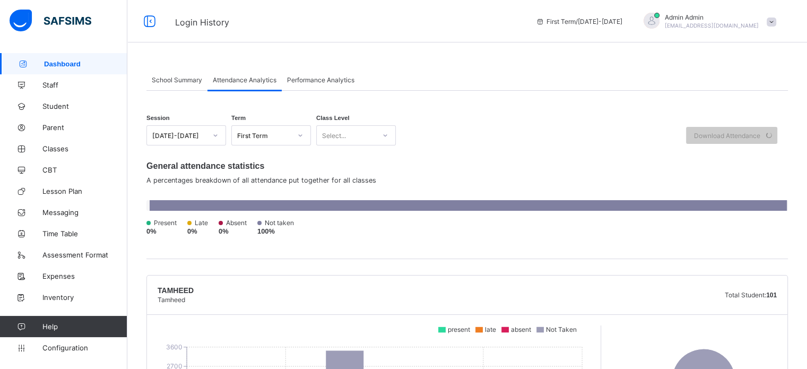
click at [169, 80] on span "School Summary" at bounding box center [177, 80] width 50 height 8
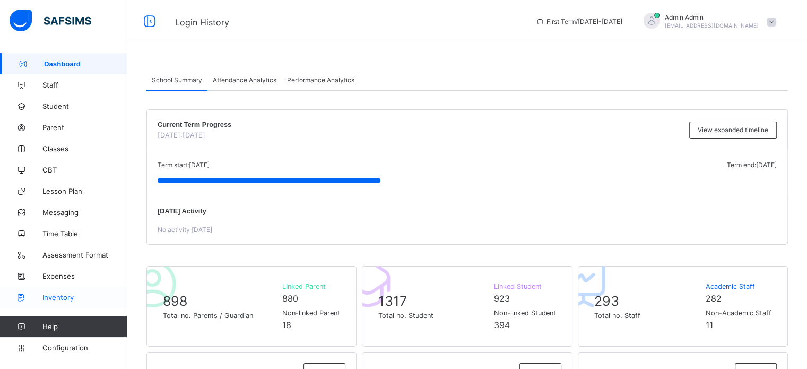
drag, startPoint x: 81, startPoint y: 346, endPoint x: 115, endPoint y: 292, distance: 63.9
click at [81, 346] on span "Configuration" at bounding box center [84, 347] width 84 height 8
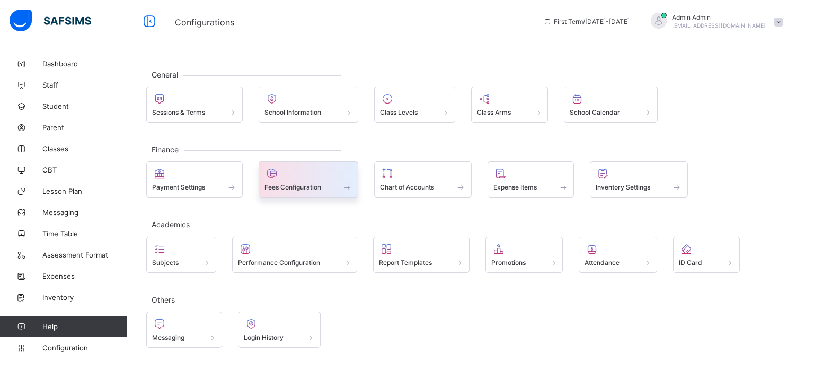
click at [293, 183] on span "Fees Configuration" at bounding box center [293, 187] width 57 height 8
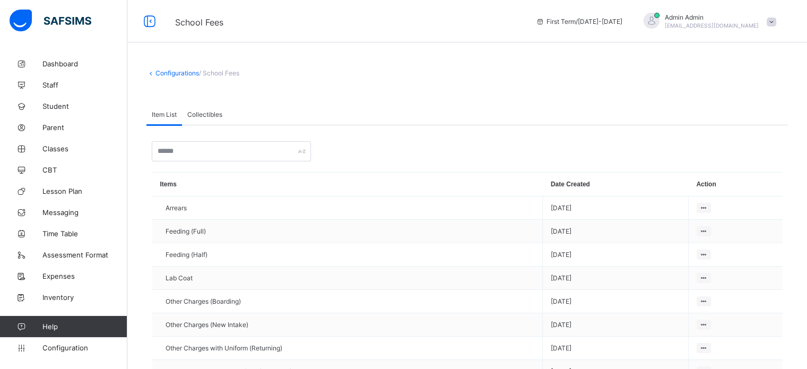
click at [212, 113] on span "Collectibles" at bounding box center [204, 114] width 35 height 8
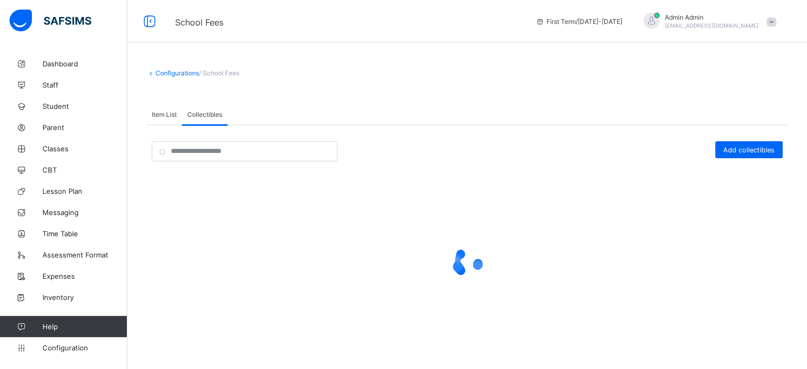
click at [166, 113] on span "Item List" at bounding box center [164, 114] width 25 height 8
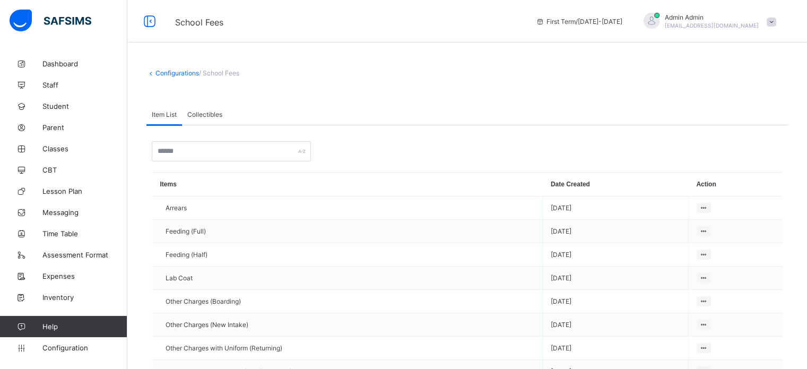
click at [193, 113] on span "Collectibles" at bounding box center [204, 114] width 35 height 8
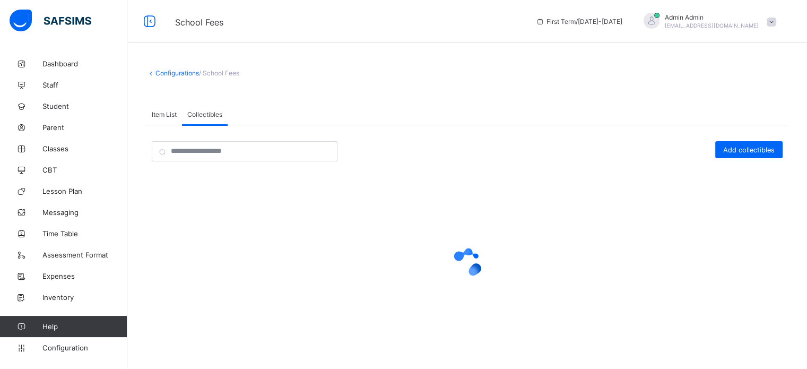
click at [161, 115] on span "Item List" at bounding box center [164, 114] width 25 height 8
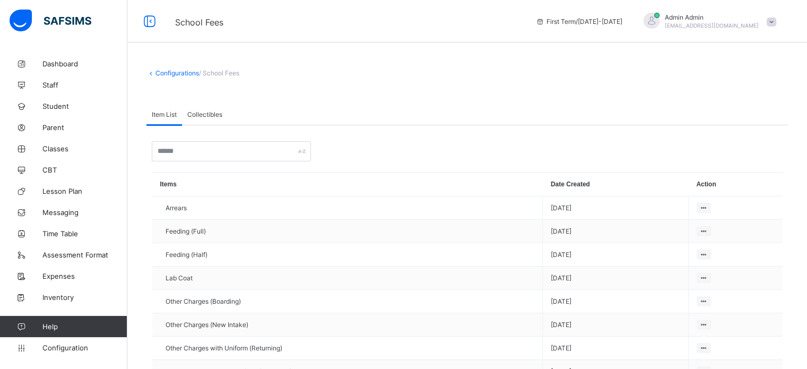
click at [207, 118] on div "Collectibles" at bounding box center [205, 113] width 46 height 21
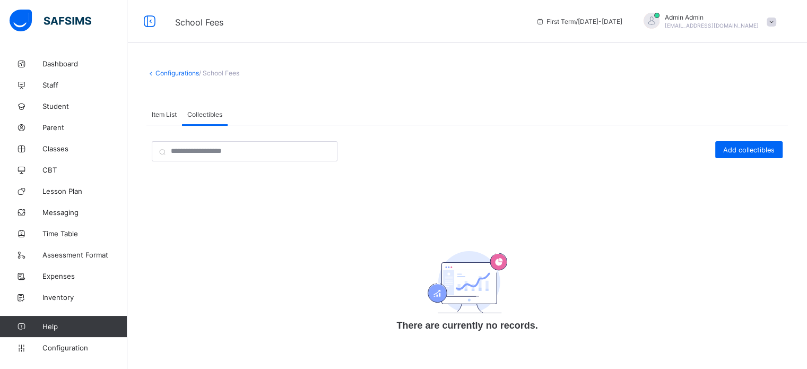
click at [180, 117] on div "Item List" at bounding box center [164, 113] width 36 height 21
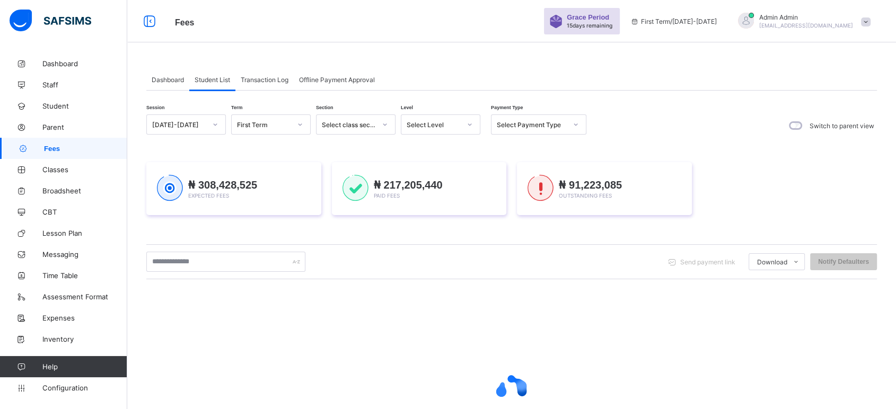
drag, startPoint x: 849, startPoint y: 1, endPoint x: 688, endPoint y: 90, distance: 184.6
click at [688, 90] on div "Dashboard Student List Transaction Log Offline Payment Approval Student List Mo…" at bounding box center [511, 280] width 731 height 422
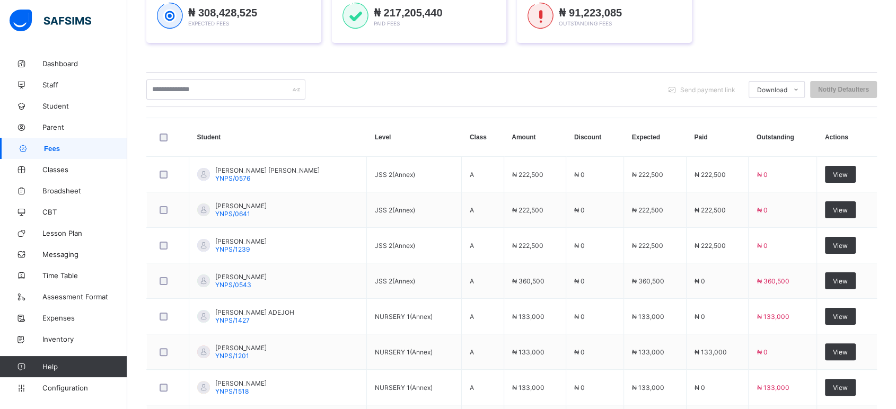
scroll to position [43, 0]
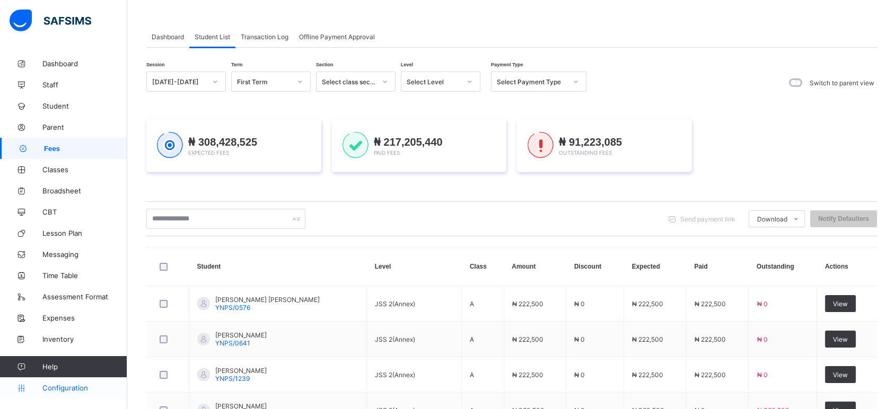
click at [52, 392] on span "Configuration" at bounding box center [84, 388] width 84 height 8
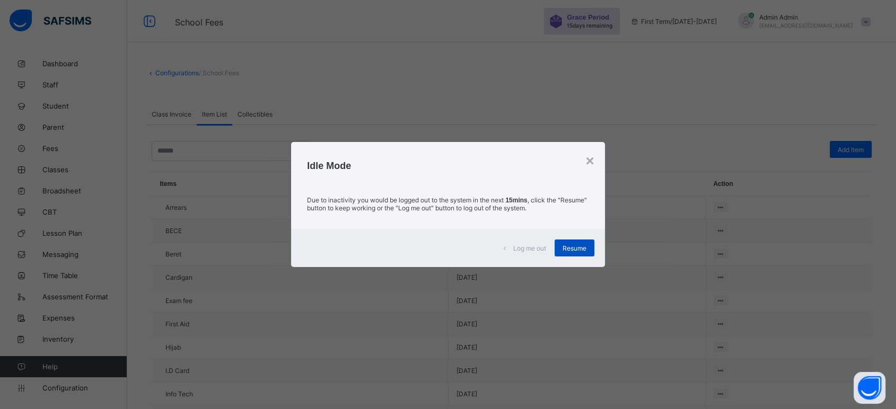
click at [568, 249] on span "Resume" at bounding box center [575, 248] width 24 height 8
click at [586, 245] on span "Resume" at bounding box center [575, 248] width 24 height 8
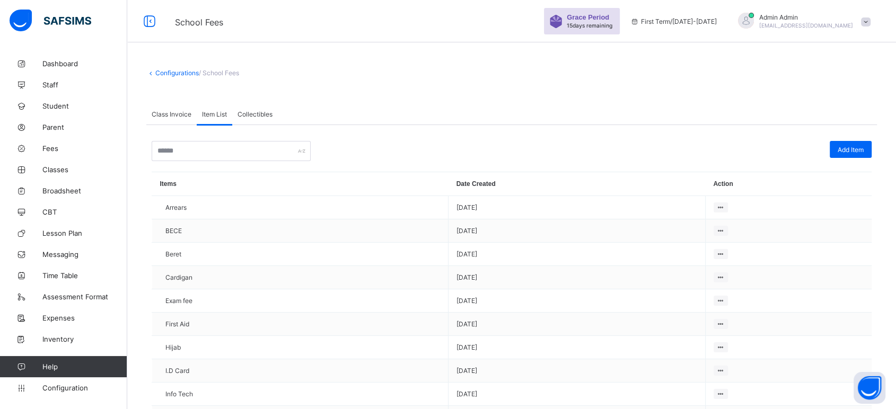
click at [264, 108] on div "Collectibles" at bounding box center [255, 113] width 46 height 21
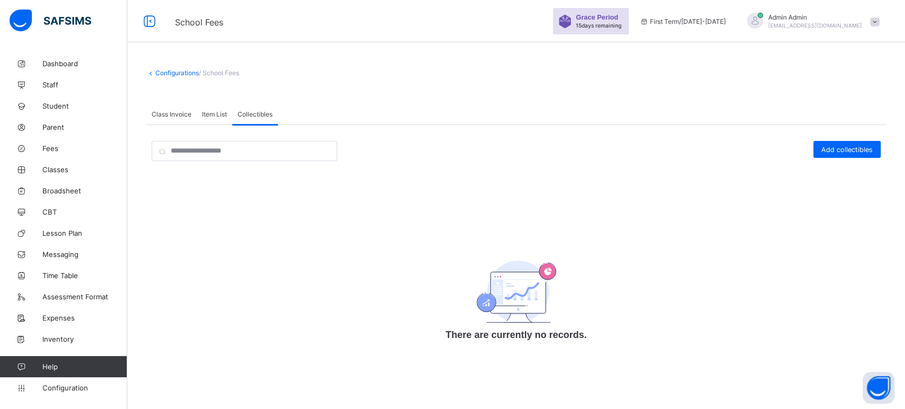
click at [186, 107] on div "Class Invoice" at bounding box center [171, 113] width 50 height 21
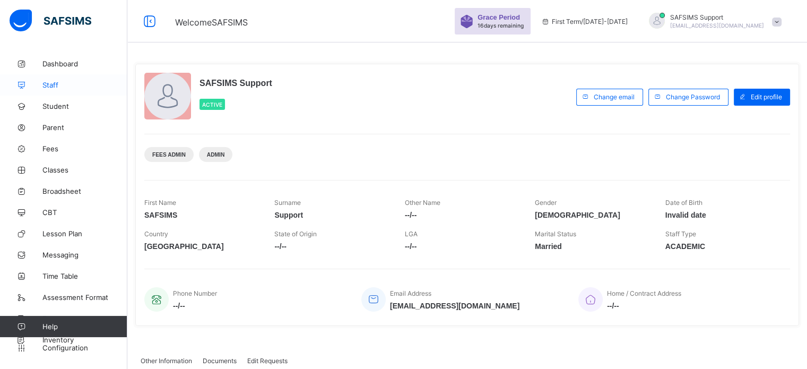
click at [45, 82] on span "Staff" at bounding box center [84, 85] width 85 height 8
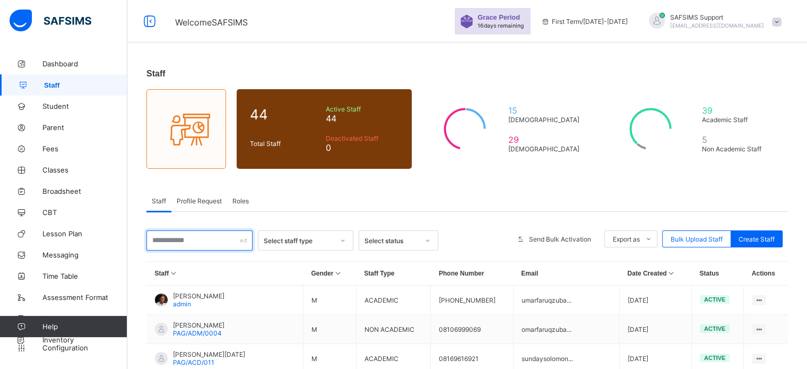
click at [214, 243] on input "text" at bounding box center [199, 240] width 106 height 20
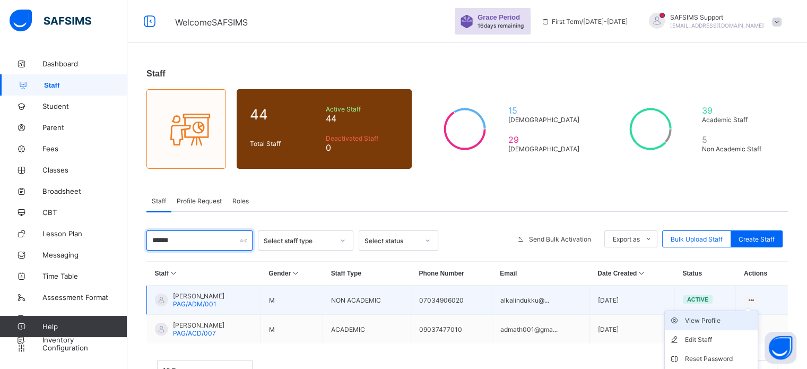
type input "******"
click at [713, 323] on div "View Profile" at bounding box center [719, 320] width 68 height 11
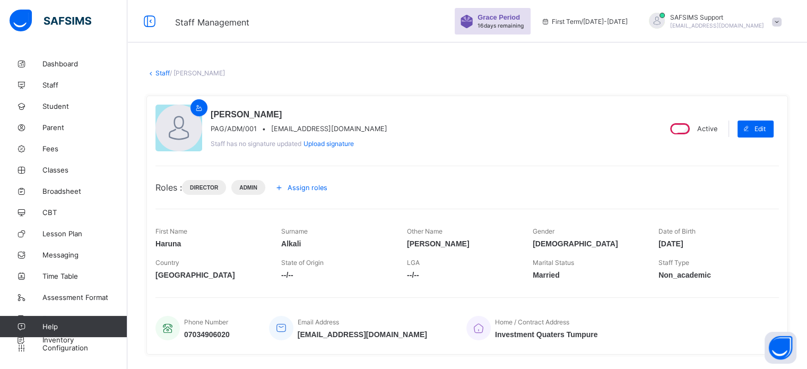
click at [308, 187] on span "Assign roles" at bounding box center [307, 187] width 40 height 8
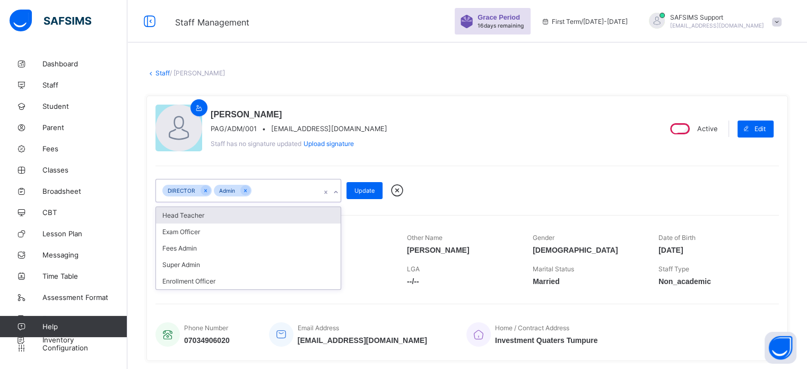
click at [299, 190] on div "DIRECTOR Admin" at bounding box center [238, 190] width 164 height 22
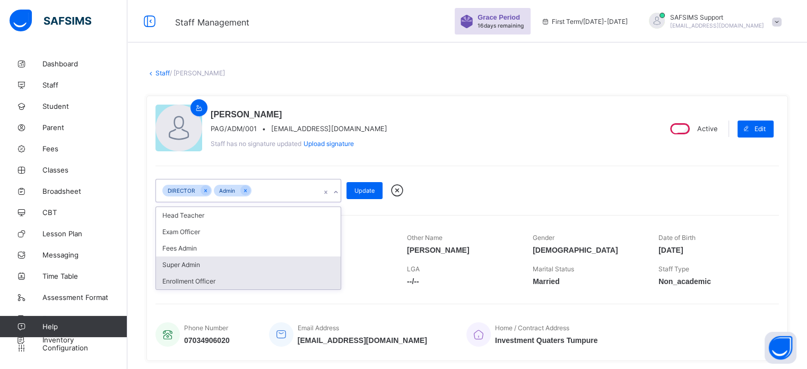
click at [205, 268] on div "Super Admin" at bounding box center [248, 264] width 185 height 16
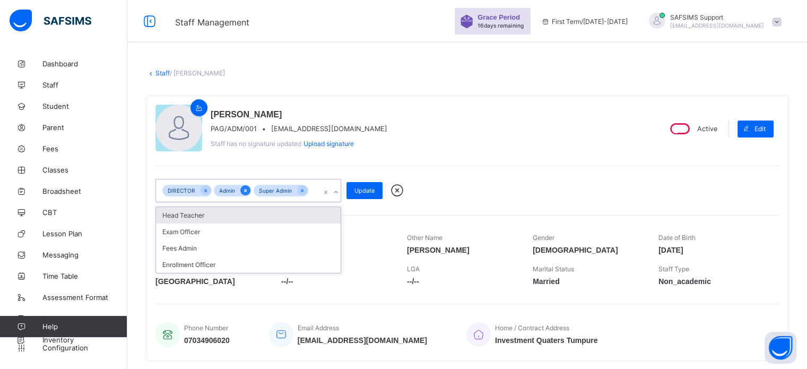
click at [244, 192] on icon at bounding box center [245, 190] width 6 height 7
click at [357, 191] on span "Update" at bounding box center [364, 190] width 20 height 7
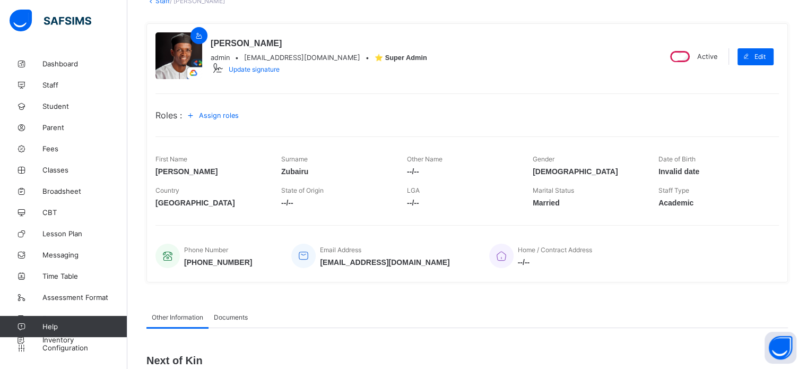
scroll to position [106, 0]
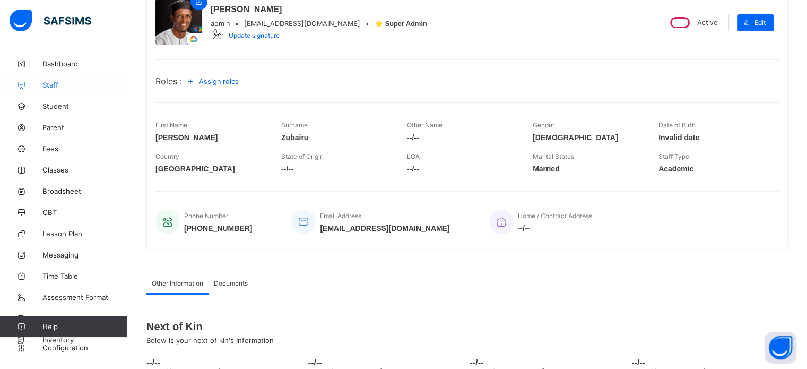
click at [53, 89] on span "Staff" at bounding box center [84, 85] width 85 height 8
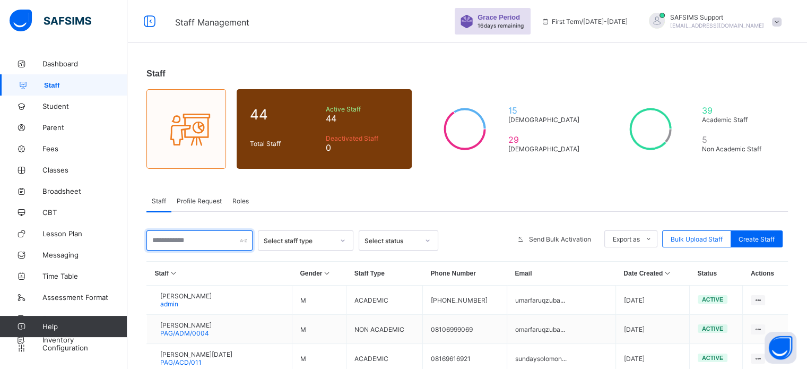
click at [208, 241] on input "text" at bounding box center [199, 240] width 106 height 20
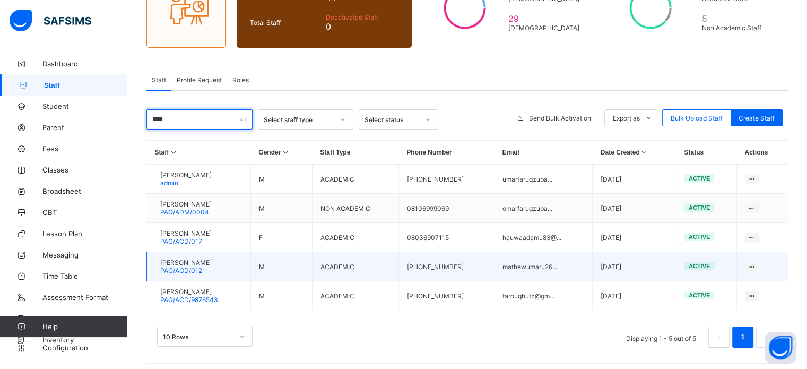
scroll to position [127, 0]
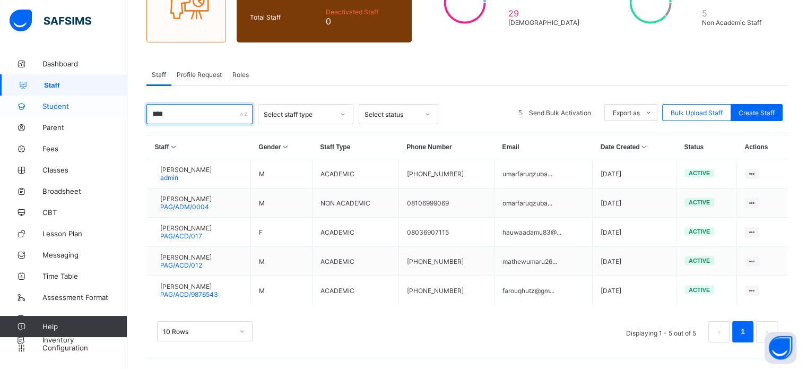
drag, startPoint x: 180, startPoint y: 110, endPoint x: 125, endPoint y: 109, distance: 55.2
click at [130, 110] on div "Staff 44 Total Staff Active Staff 44 Deactivated Staff 0 15 [DEMOGRAPHIC_DATA] …" at bounding box center [466, 148] width 679 height 442
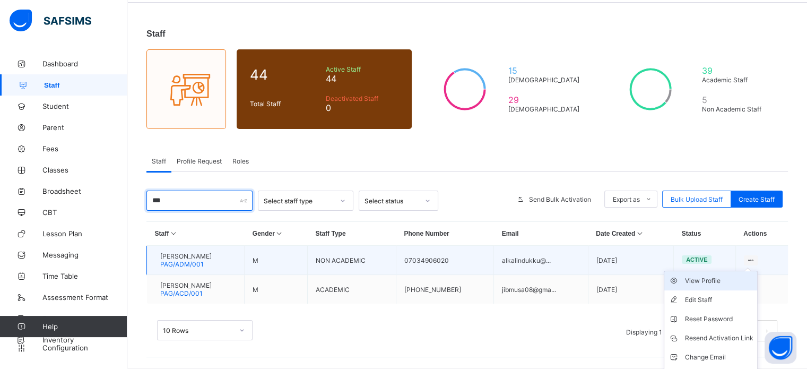
scroll to position [57, 0]
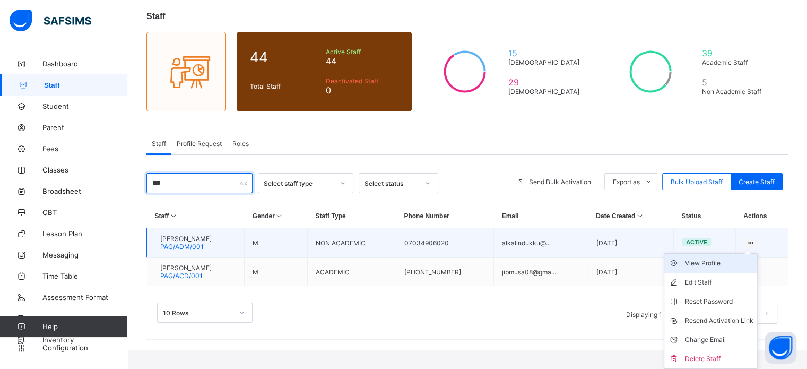
type input "***"
click at [724, 262] on div "View Profile" at bounding box center [718, 263] width 68 height 11
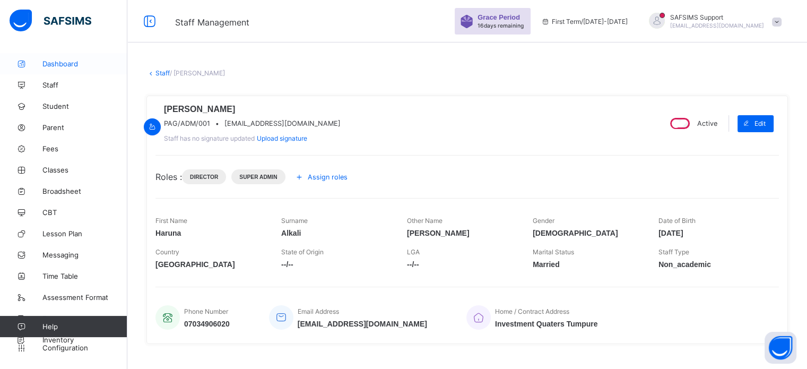
click at [67, 65] on span "Dashboard" at bounding box center [84, 63] width 85 height 8
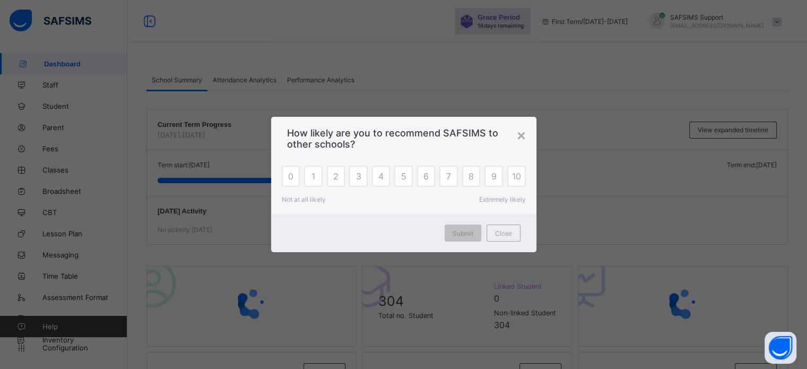
click at [497, 229] on span "Close" at bounding box center [503, 233] width 17 height 8
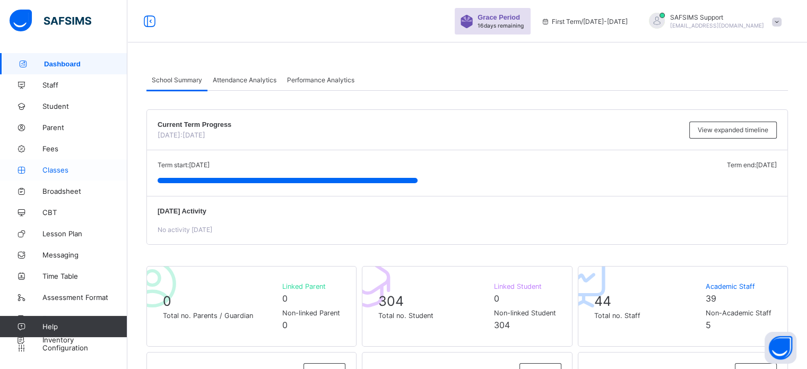
click at [63, 174] on link "Classes" at bounding box center [63, 169] width 127 height 21
